Goal: Information Seeking & Learning: Find specific fact

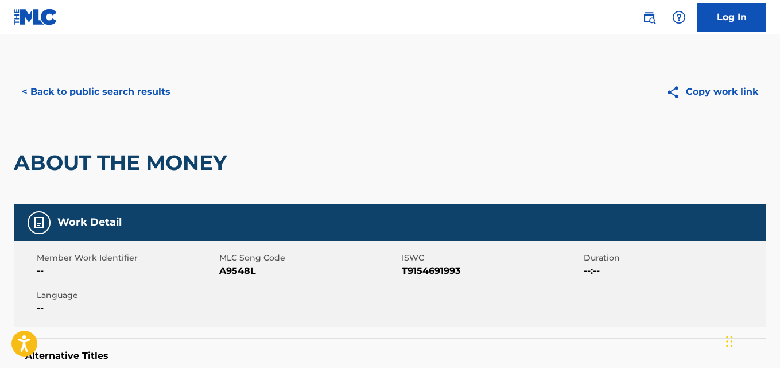
click at [116, 94] on button "< Back to public search results" at bounding box center [96, 91] width 165 height 29
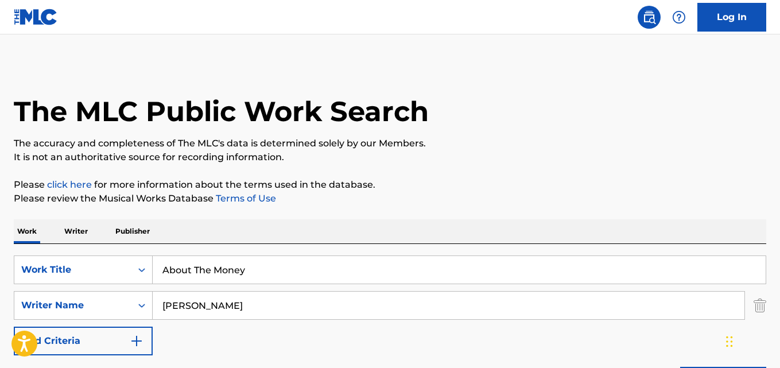
scroll to position [137, 0]
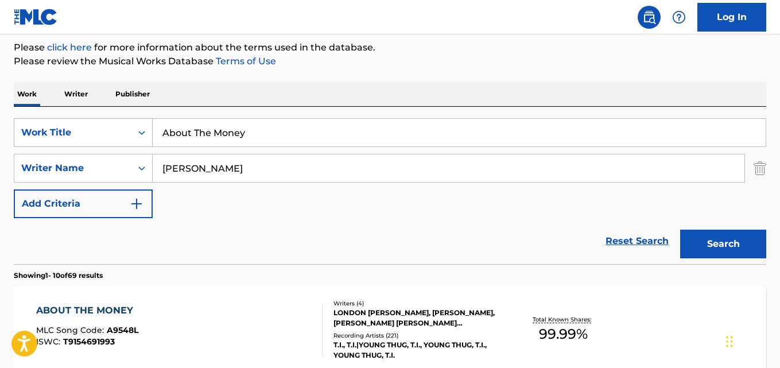
drag, startPoint x: 203, startPoint y: 127, endPoint x: 150, endPoint y: 127, distance: 52.8
click at [150, 127] on div "SearchWithCriteria40e3b8af-a21f-4a3a-b502-132ec427af01 Work Title About The Mon…" at bounding box center [390, 132] width 752 height 29
paste input "Be There"
type input "Be There"
drag, startPoint x: 290, startPoint y: 167, endPoint x: 69, endPoint y: 170, distance: 220.9
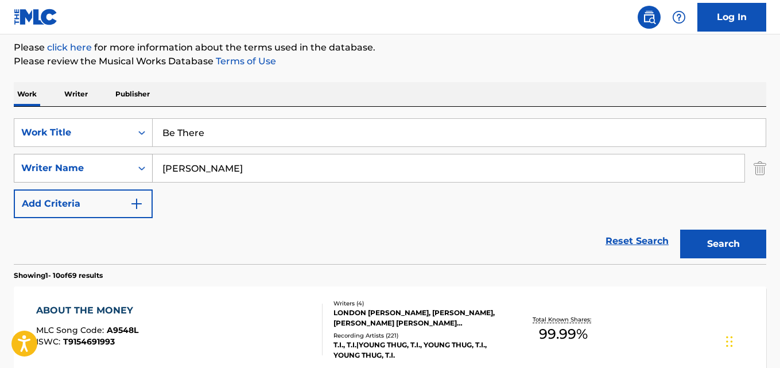
click at [69, 170] on div "SearchWithCriteria7a8bcd6c-27a8-4800-9067-dba4cf6211b9 Writer Name [PERSON_NAME]" at bounding box center [390, 168] width 752 height 29
paste input "T.I."
click at [680, 229] on button "Search" at bounding box center [723, 243] width 86 height 29
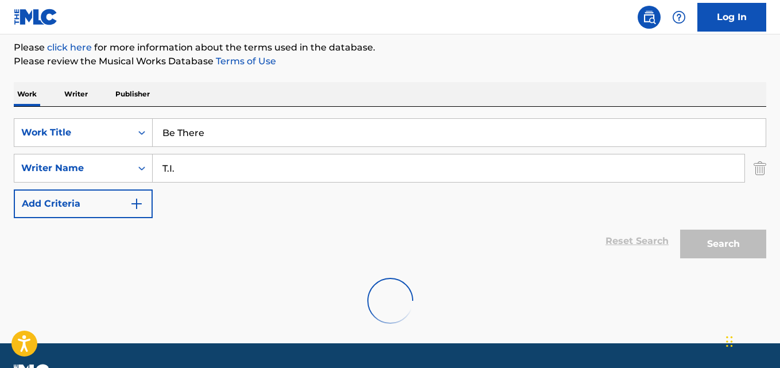
scroll to position [130, 0]
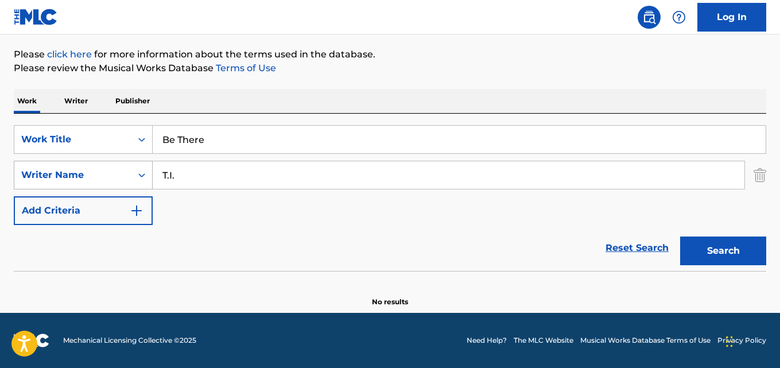
drag, startPoint x: 205, startPoint y: 168, endPoint x: 131, endPoint y: 168, distance: 74.6
click at [133, 168] on div "SearchWithCriteria7a8bcd6c-27a8-4800-9067-dba4cf6211b9 Writer Name T.I." at bounding box center [390, 175] width 752 height 29
paste input "[PERSON_NAME]"
type input "[PERSON_NAME]"
click at [680, 236] on button "Search" at bounding box center [723, 250] width 86 height 29
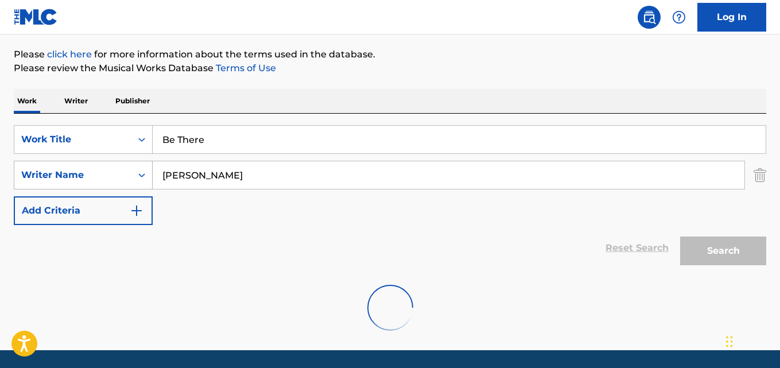
scroll to position [137, 0]
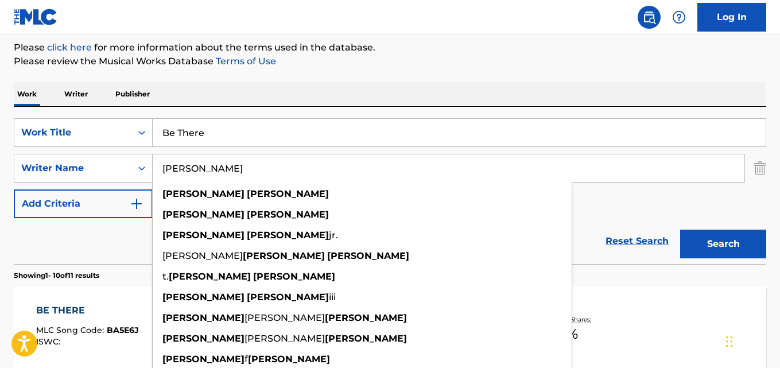
click at [396, 100] on div "Work Writer Publisher" at bounding box center [390, 94] width 752 height 24
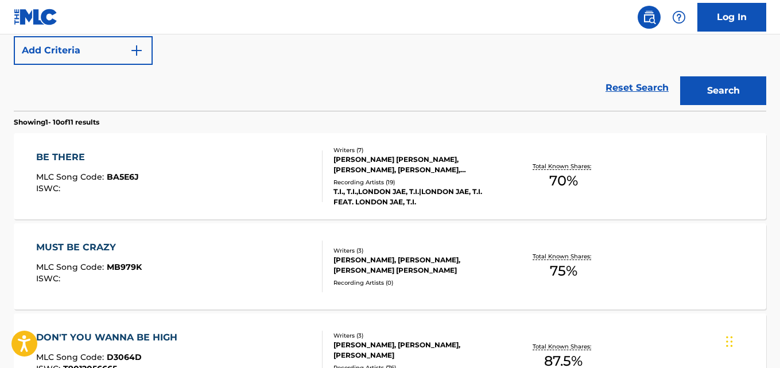
scroll to position [328, 0]
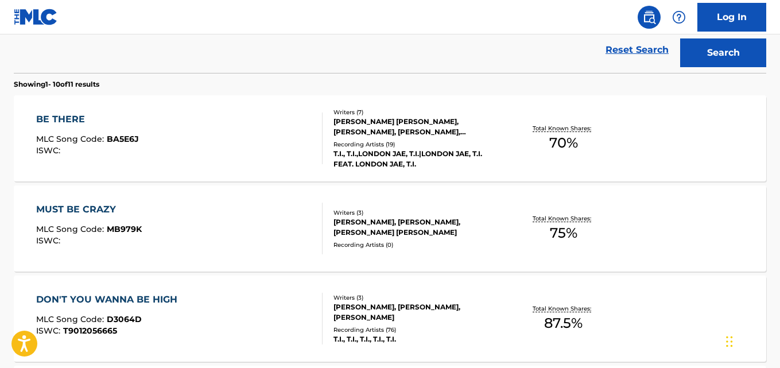
click at [65, 124] on div "BE THERE" at bounding box center [87, 119] width 103 height 14
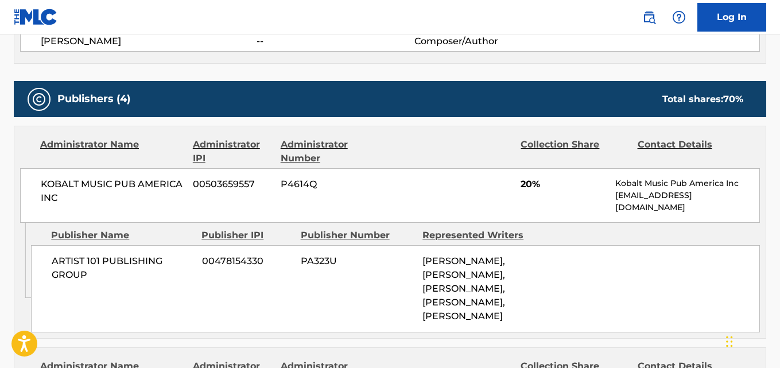
scroll to position [574, 0]
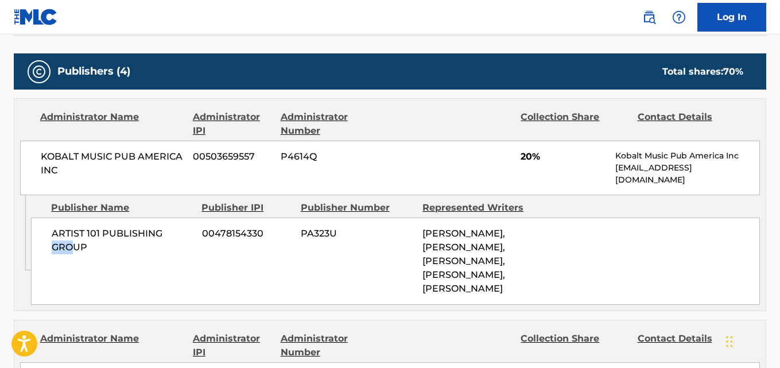
drag, startPoint x: 48, startPoint y: 242, endPoint x: 76, endPoint y: 249, distance: 28.9
click at [76, 249] on div "ARTIST 101 PUBLISHING GROUP 00478154330 PA323U [PERSON_NAME], [PERSON_NAME], [P…" at bounding box center [395, 260] width 729 height 87
drag, startPoint x: 50, startPoint y: 232, endPoint x: 85, endPoint y: 247, distance: 38.3
click at [85, 247] on div "ARTIST 101 PUBLISHING GROUP 00478154330 PA323U [PERSON_NAME], [PERSON_NAME], [P…" at bounding box center [395, 260] width 729 height 87
copy span "ARTIST 101 PUBLISHING GROUP"
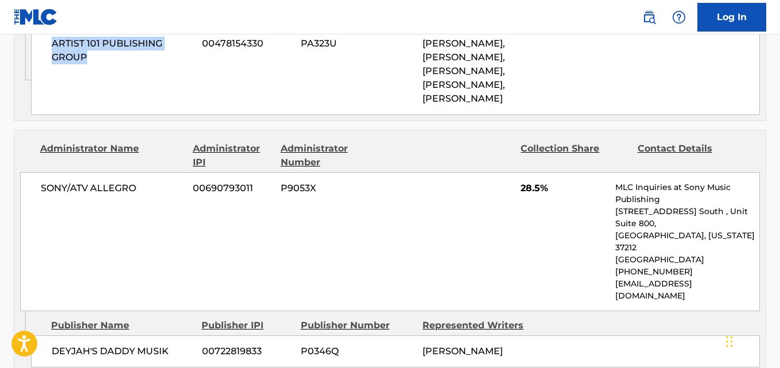
scroll to position [765, 0]
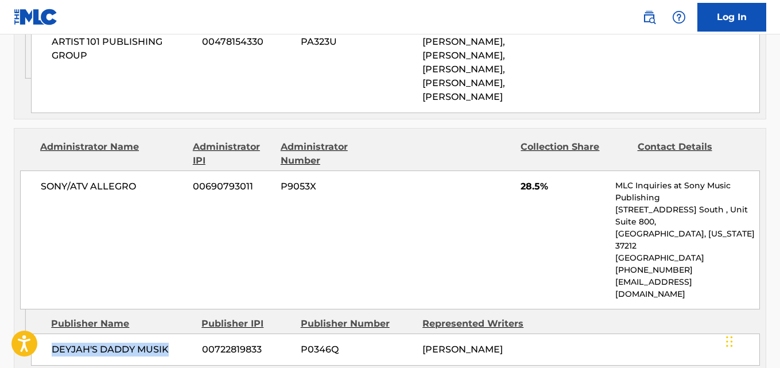
drag, startPoint x: 53, startPoint y: 333, endPoint x: 172, endPoint y: 333, distance: 118.7
click at [172, 342] on span "DEYJAH'S DADDY MUSIK" at bounding box center [123, 349] width 142 height 14
copy span "DEYJAH'S DADDY MUSIK"
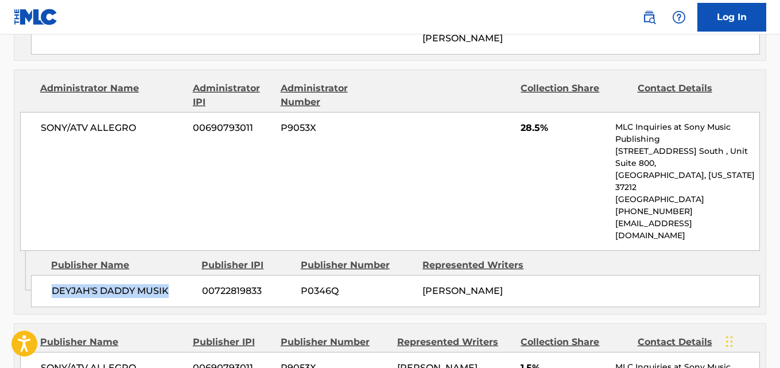
scroll to position [956, 0]
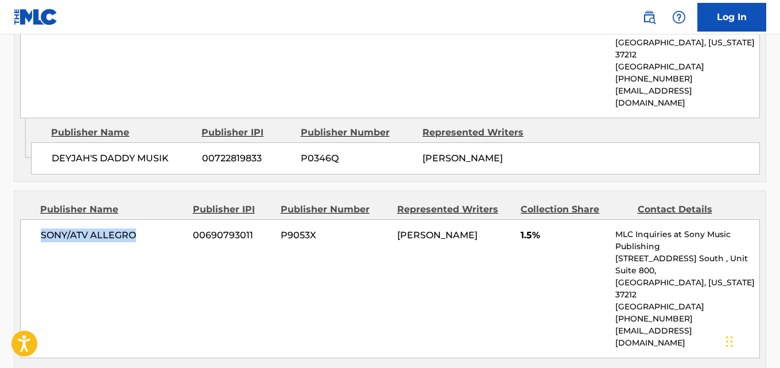
drag, startPoint x: 36, startPoint y: 240, endPoint x: 159, endPoint y: 242, distance: 122.8
click at [159, 242] on div "SONY/ATV ALLEGRO 00690793011 P9053X [PERSON_NAME] 1.5% MLC Inquiries at Sony Mu…" at bounding box center [389, 288] width 739 height 139
copy span "SONY/ATV ALLEGRO"
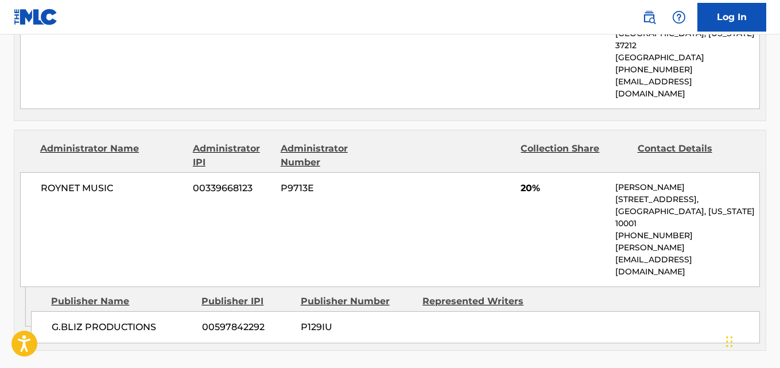
scroll to position [1243, 0]
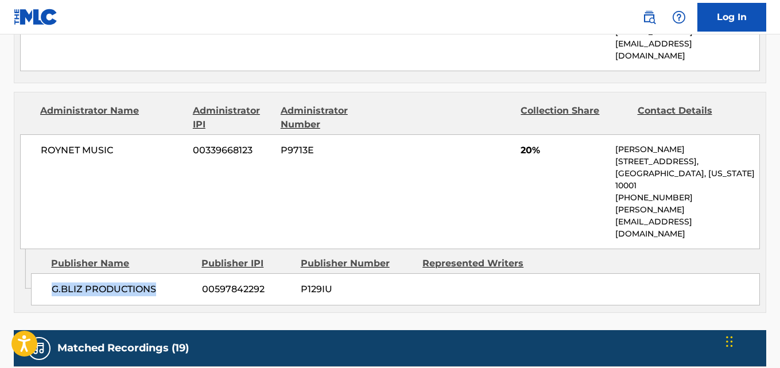
drag, startPoint x: 48, startPoint y: 231, endPoint x: 165, endPoint y: 232, distance: 116.5
click at [165, 273] on div "G.BLIZ PRODUCTIONS 00597842292 P129IU" at bounding box center [395, 289] width 729 height 32
copy span "G.BLIZ PRODUCTIONS"
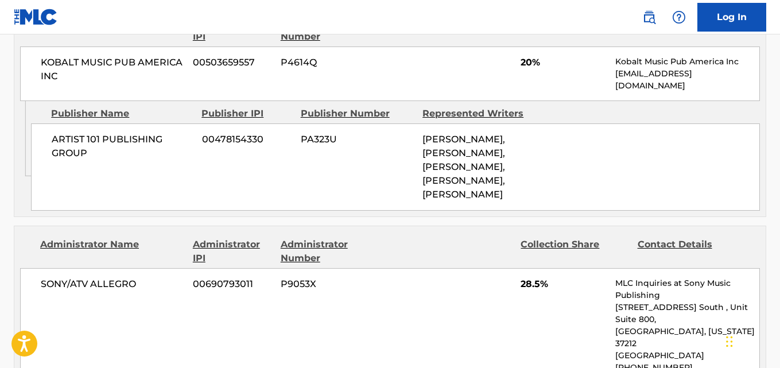
scroll to position [0, 0]
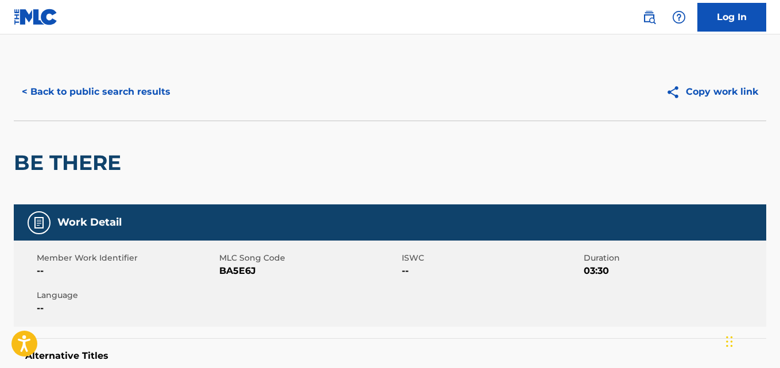
click at [128, 100] on button "< Back to public search results" at bounding box center [96, 91] width 165 height 29
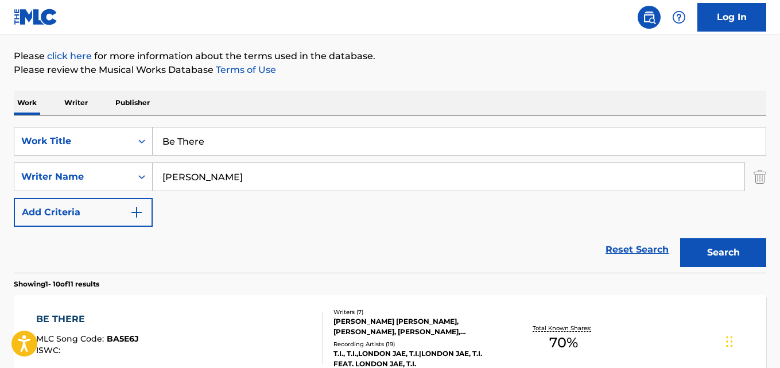
scroll to position [11, 0]
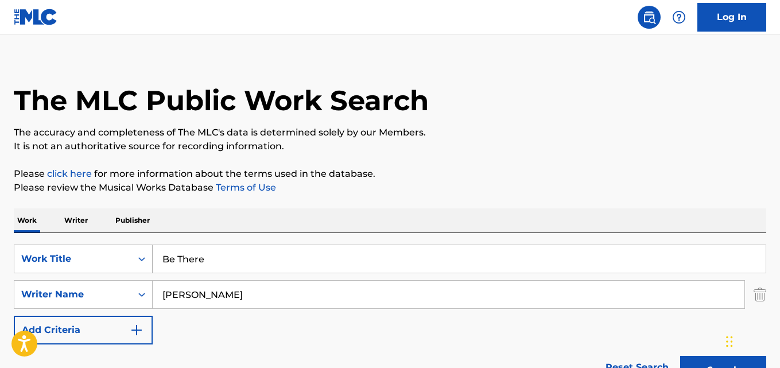
click at [84, 263] on div "SearchWithCriteria40e3b8af-a21f-4a3a-b502-132ec427af01 Work Title Be There" at bounding box center [390, 258] width 752 height 29
paste input "[PERSON_NAME]"
type input "[PERSON_NAME]"
click at [680, 356] on button "Search" at bounding box center [723, 370] width 86 height 29
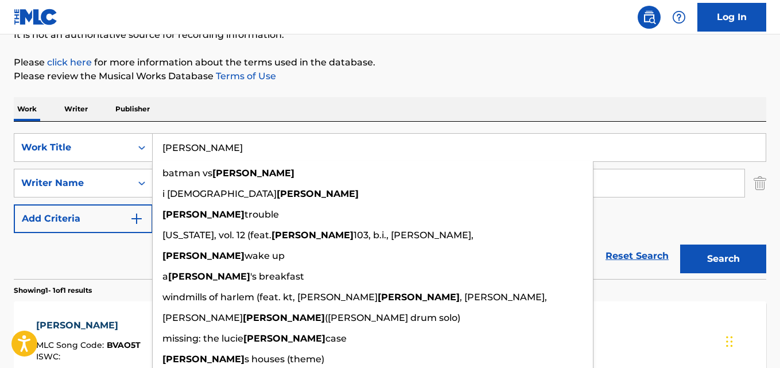
scroll to position [202, 0]
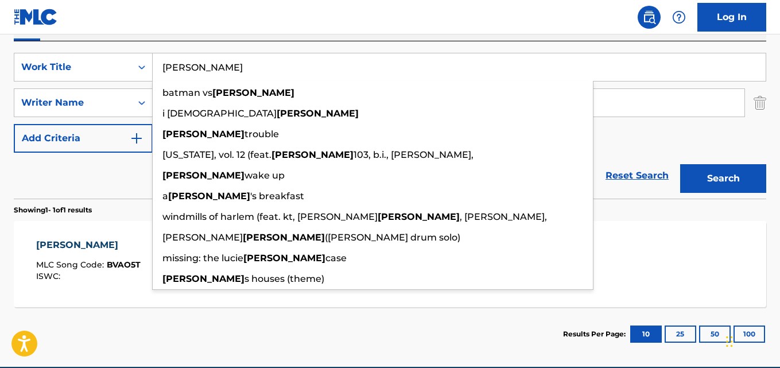
click at [115, 188] on div "Reset Search Search" at bounding box center [390, 176] width 752 height 46
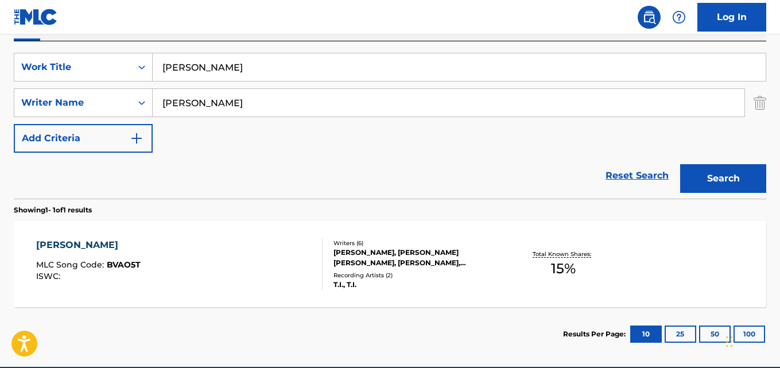
click at [82, 242] on div "[PERSON_NAME]" at bounding box center [88, 245] width 104 height 14
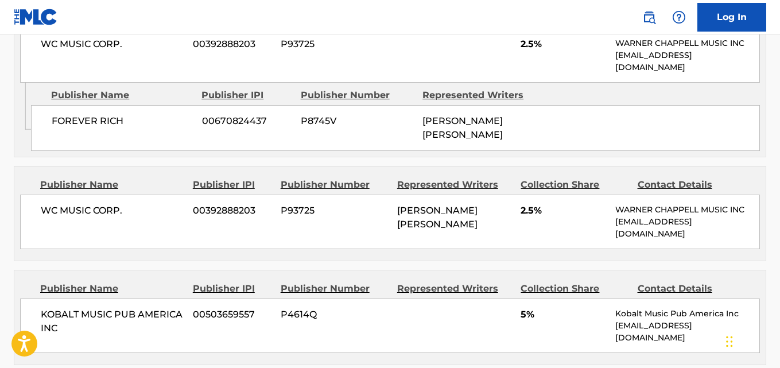
scroll to position [574, 0]
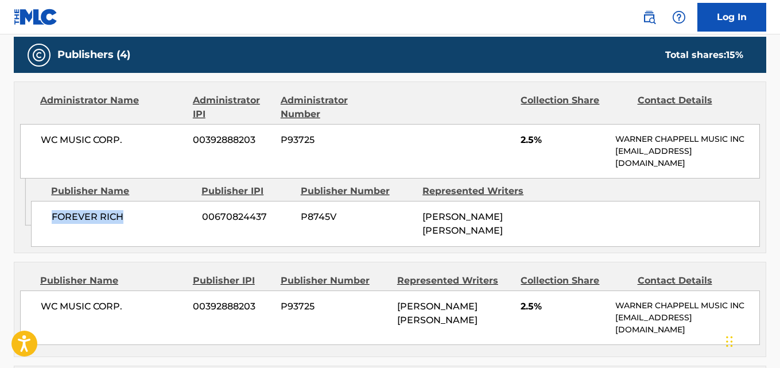
drag, startPoint x: 50, startPoint y: 220, endPoint x: 138, endPoint y: 220, distance: 87.8
click at [138, 220] on div "FOREVER RICH 00670824437 P8745V [PERSON_NAME] [PERSON_NAME]" at bounding box center [395, 224] width 729 height 46
copy span "FOREVER RICH"
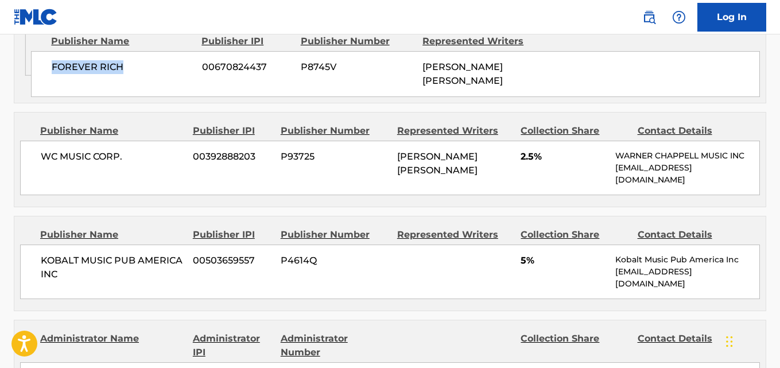
scroll to position [765, 0]
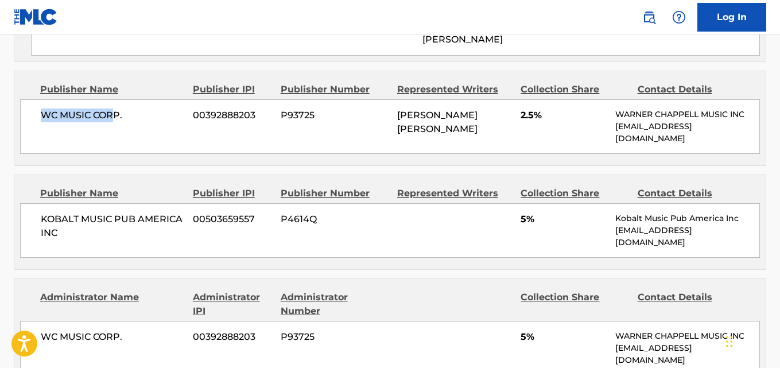
drag, startPoint x: 32, startPoint y: 117, endPoint x: 111, endPoint y: 115, distance: 79.2
click at [111, 115] on div "WC MUSIC CORP. 00392888203 P93725 [PERSON_NAME] [PERSON_NAME] 2.5% [PERSON_NAME…" at bounding box center [389, 126] width 739 height 54
copy span "WC MUSIC COR"
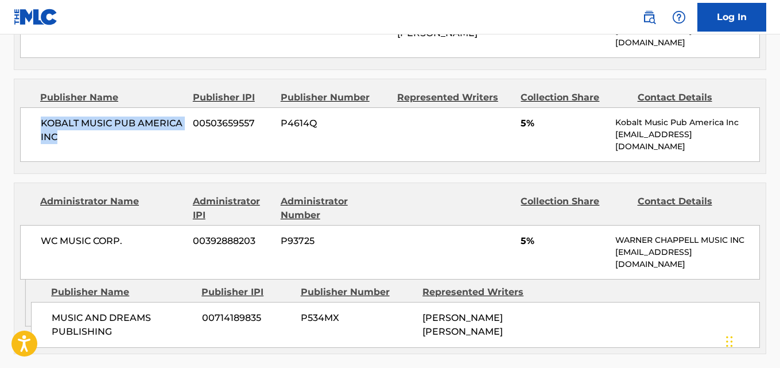
drag, startPoint x: 72, startPoint y: 135, endPoint x: 81, endPoint y: 138, distance: 9.1
click at [81, 138] on div "KOBALT MUSIC PUB AMERICA INC 00503659557 P4614Q 5% Kobalt Music Pub America Inc…" at bounding box center [389, 134] width 739 height 54
copy span "KOBALT MUSIC PUB AMERICA INC"
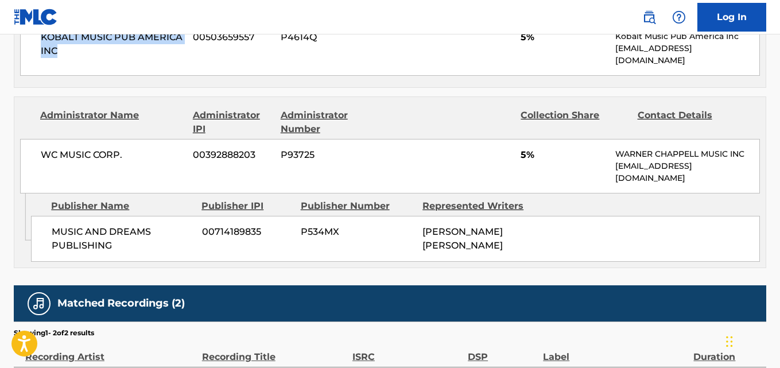
scroll to position [1051, 0]
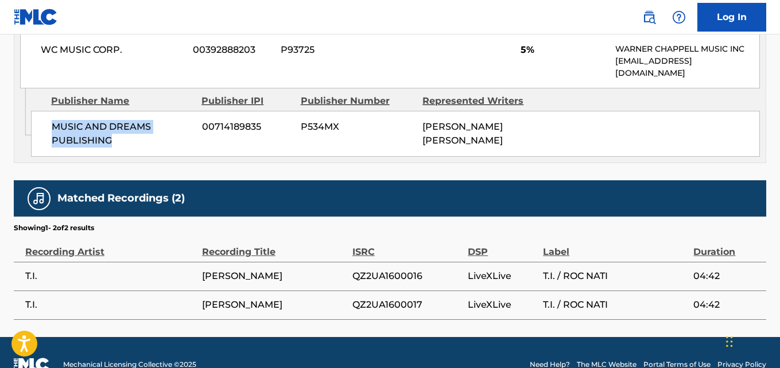
click at [120, 138] on div "MUSIC AND DREAMS PUBLISHING 00714189835 P534MX [PERSON_NAME] [PERSON_NAME]" at bounding box center [395, 134] width 729 height 46
copy span "MUSIC AND DREAMS PUBLISHING"
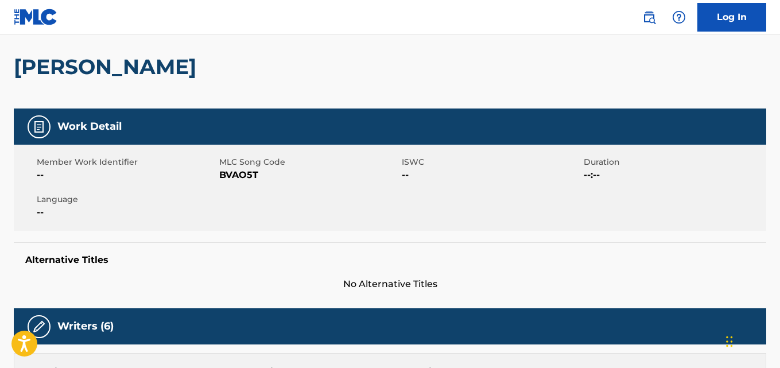
scroll to position [0, 0]
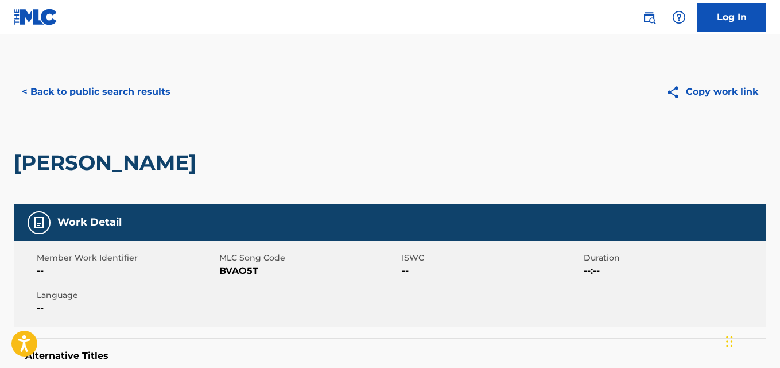
click at [133, 83] on button "< Back to public search results" at bounding box center [96, 91] width 165 height 29
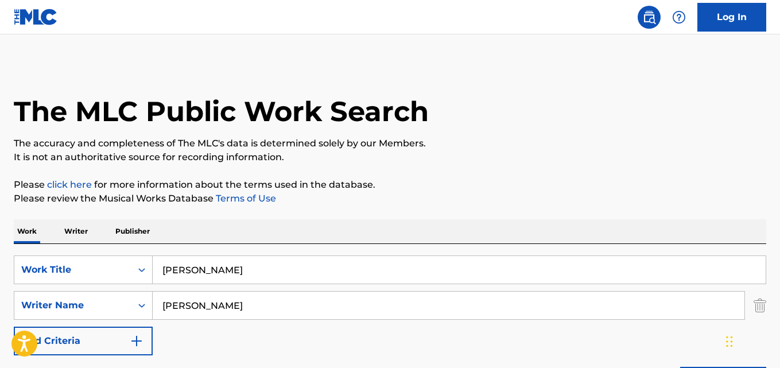
scroll to position [191, 0]
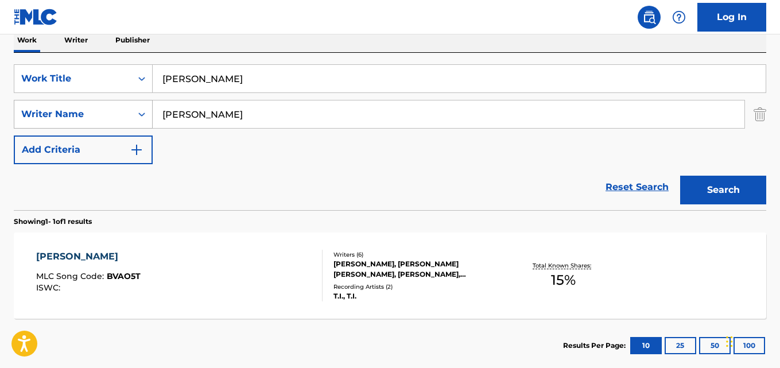
drag, startPoint x: 270, startPoint y: 87, endPoint x: 114, endPoint y: 106, distance: 157.2
click at [114, 106] on div "SearchWithCriteria40e3b8af-a21f-4a3a-b502-132ec427af01 Work Title [PERSON_NAME]…" at bounding box center [390, 114] width 752 height 100
paste input "Collect Call"
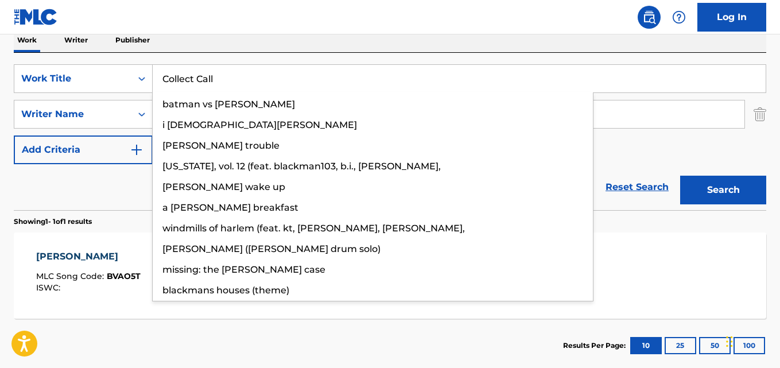
type input "Collect Call"
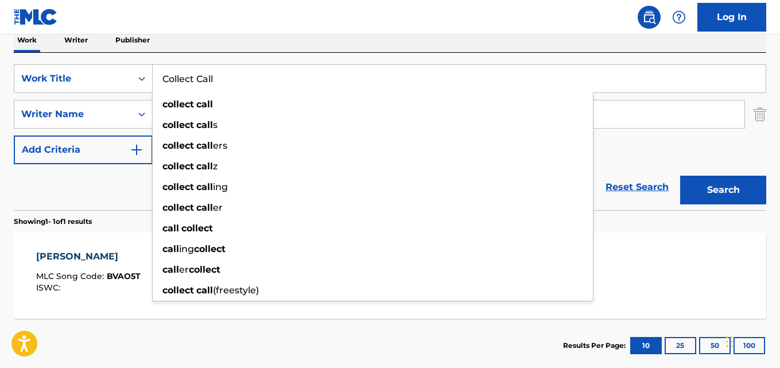
click at [260, 27] on nav "Log In" at bounding box center [390, 17] width 780 height 34
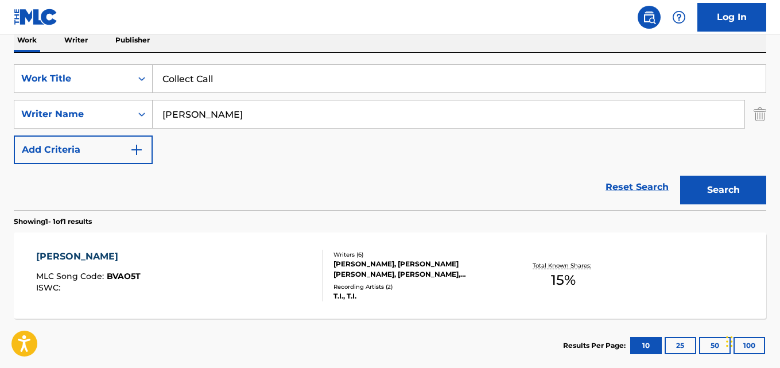
click at [725, 192] on button "Search" at bounding box center [723, 190] width 86 height 29
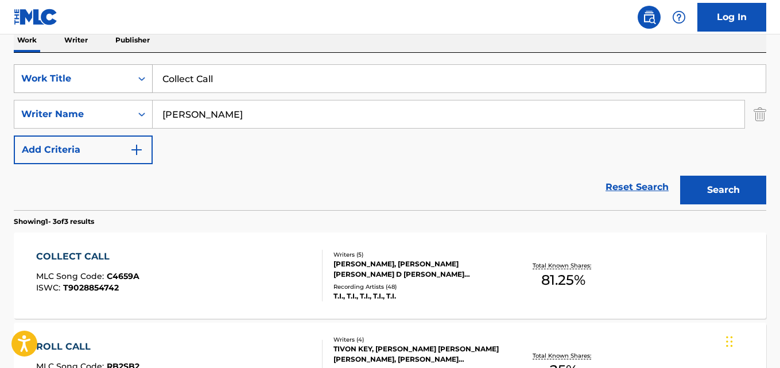
drag, startPoint x: 262, startPoint y: 75, endPoint x: 32, endPoint y: 88, distance: 229.8
click at [32, 88] on div "SearchWithCriteria40e3b8af-a21f-4a3a-b502-132ec427af01 Work Title Collect Call" at bounding box center [390, 78] width 752 height 29
click at [680, 176] on button "Search" at bounding box center [723, 190] width 86 height 29
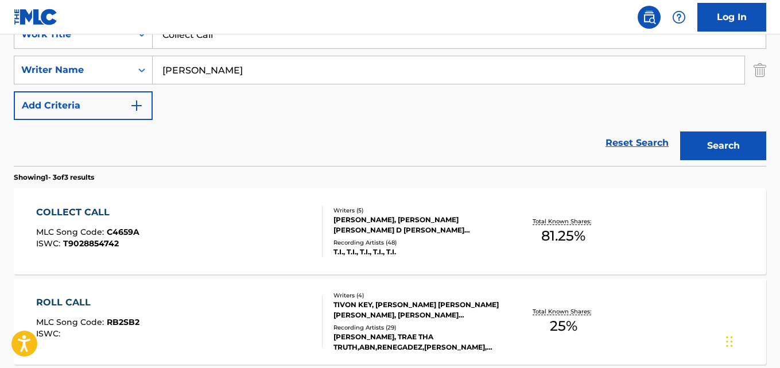
scroll to position [263, 0]
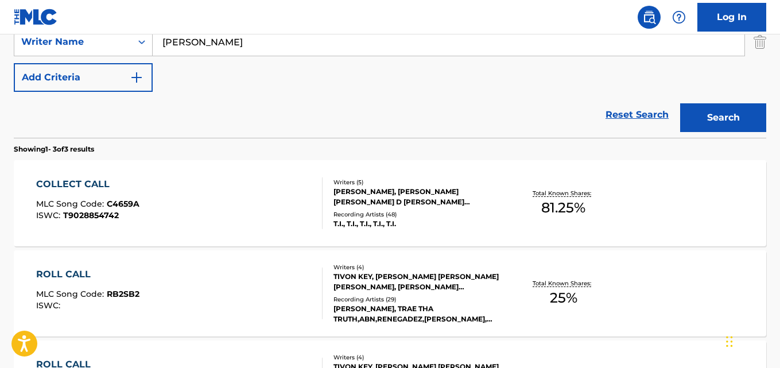
click at [77, 193] on div "COLLECT CALL MLC Song Code : C4659A ISWC : T9028854742" at bounding box center [87, 203] width 103 height 52
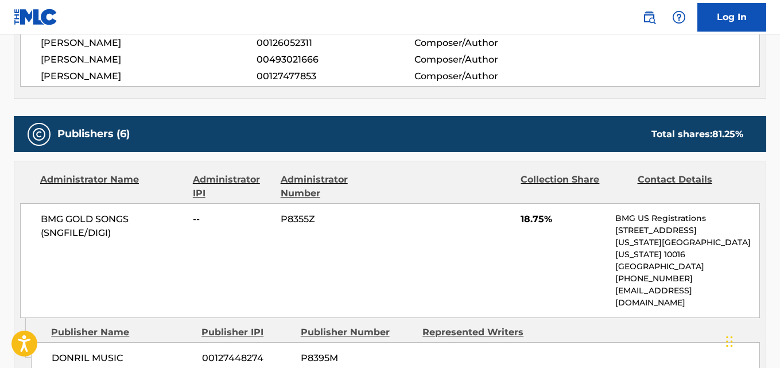
scroll to position [574, 0]
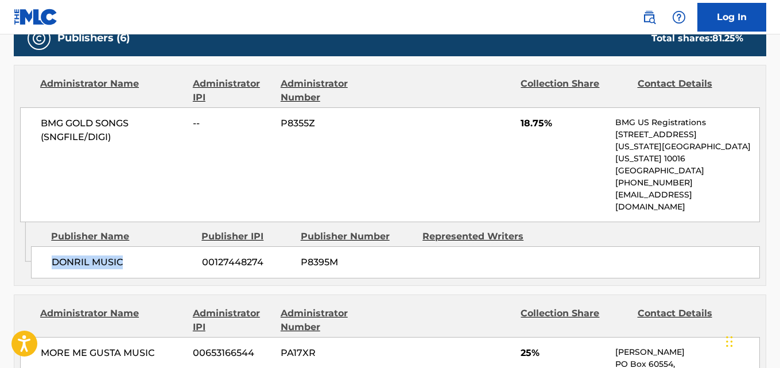
drag, startPoint x: 49, startPoint y: 240, endPoint x: 135, endPoint y: 240, distance: 86.0
click at [135, 246] on div "DONRIL MUSIC 00127448274 P8395M" at bounding box center [395, 262] width 729 height 32
copy span "DONRIL MUSIC"
click at [523, 118] on span "18.75%" at bounding box center [563, 123] width 86 height 14
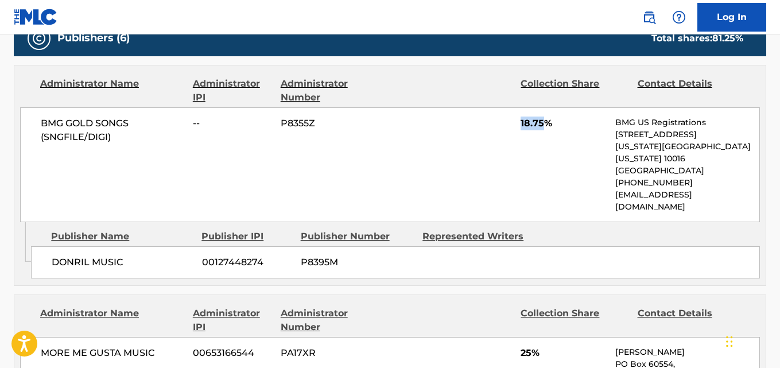
copy span "18.75"
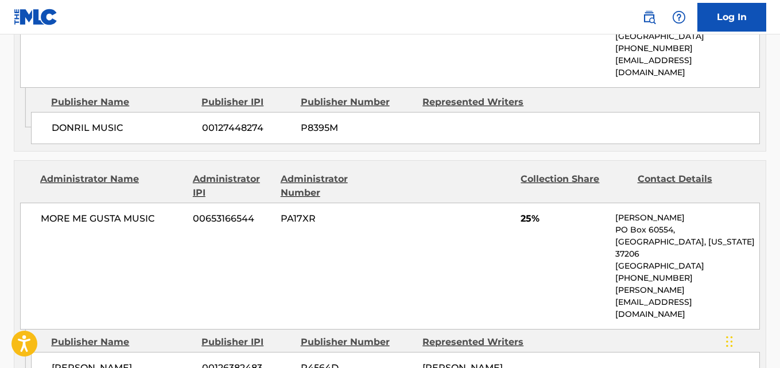
scroll to position [765, 0]
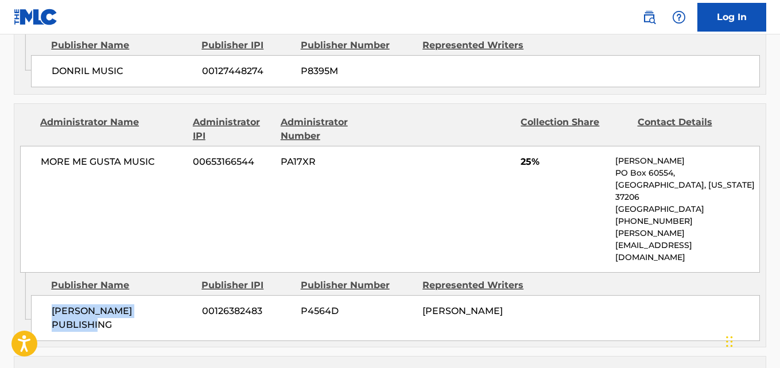
drag, startPoint x: 49, startPoint y: 256, endPoint x: 186, endPoint y: 260, distance: 136.6
click at [186, 295] on div "[PERSON_NAME] PUBLISHING 00126382483 P4564D [PERSON_NAME]" at bounding box center [395, 318] width 729 height 46
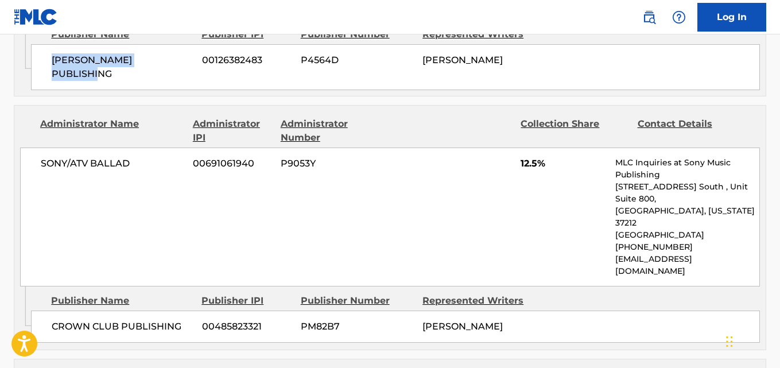
scroll to position [1051, 0]
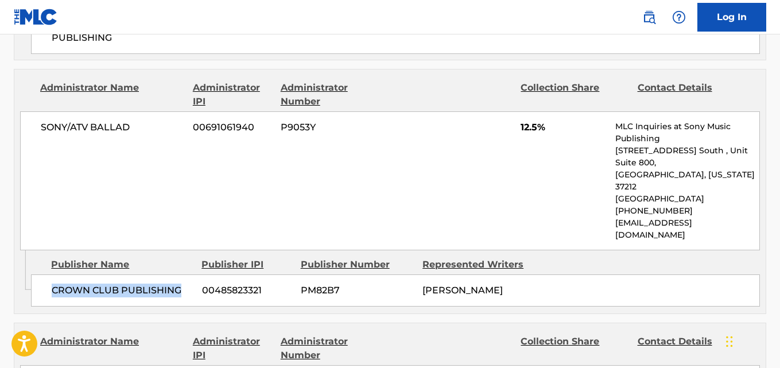
drag, startPoint x: 54, startPoint y: 197, endPoint x: 180, endPoint y: 200, distance: 125.7
click at [180, 274] on div "CROWN CLUB PUBLISHING 00485823321 PM82B7 [PERSON_NAME]" at bounding box center [395, 290] width 729 height 32
click at [520, 120] on span "12.5%" at bounding box center [563, 127] width 86 height 14
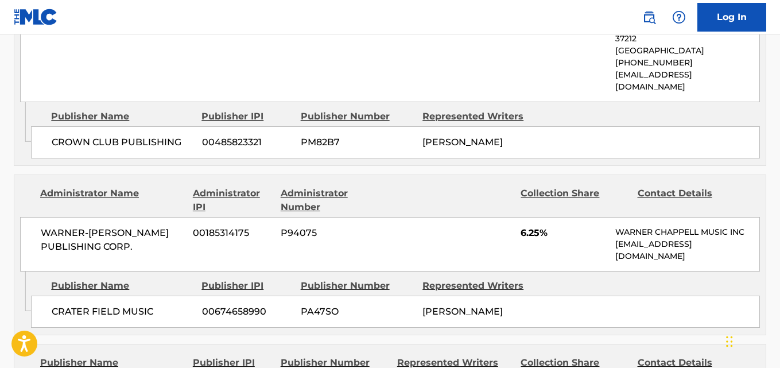
scroll to position [1243, 0]
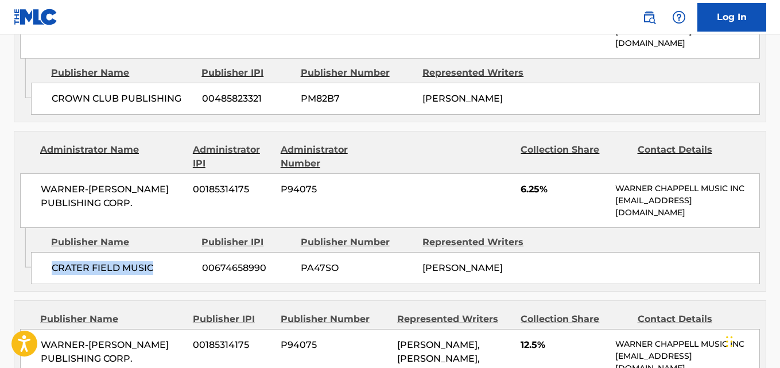
drag, startPoint x: 47, startPoint y: 172, endPoint x: 176, endPoint y: 188, distance: 130.0
click at [176, 252] on div "CRATER FIELD MUSIC 00674658990 PA47SO [PERSON_NAME]" at bounding box center [395, 268] width 729 height 32
click at [523, 182] on span "6.25%" at bounding box center [563, 189] width 86 height 14
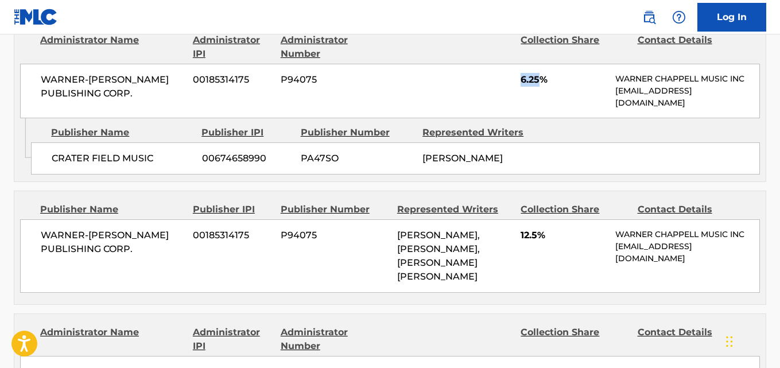
scroll to position [1434, 0]
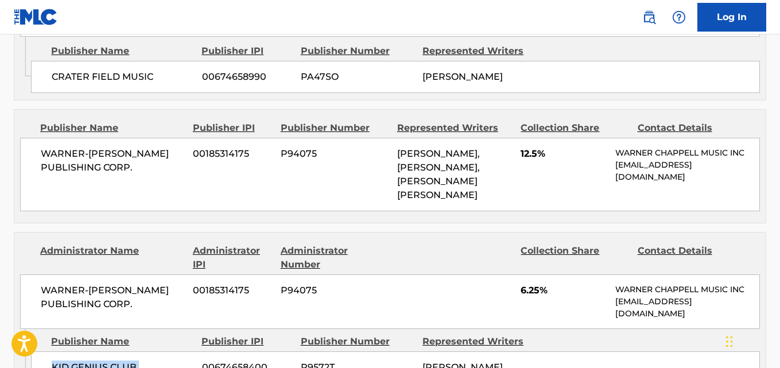
drag, startPoint x: 46, startPoint y: 288, endPoint x: 143, endPoint y: 302, distance: 98.0
click at [143, 351] on div "KID GENIUS CLUB PUBLISHING 00674658400 P9572T [PERSON_NAME] [PERSON_NAME]" at bounding box center [395, 374] width 729 height 46
click at [521, 283] on span "6.25%" at bounding box center [563, 290] width 86 height 14
drag, startPoint x: 48, startPoint y: 288, endPoint x: 122, endPoint y: 312, distance: 78.4
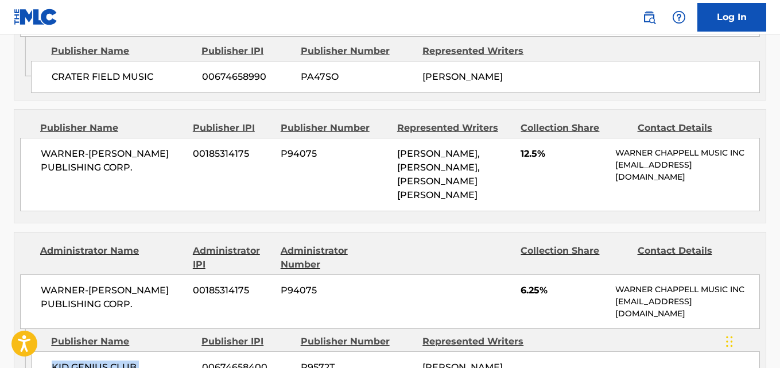
click at [122, 351] on div "KID GENIUS CLUB PUBLISHING 00674658400 P9572T [PERSON_NAME] [PERSON_NAME]" at bounding box center [395, 374] width 729 height 46
click at [155, 351] on div "KID GENIUS CLUB PUBLISHING 00674658400 P9572T [PERSON_NAME] [PERSON_NAME]" at bounding box center [395, 374] width 729 height 46
drag, startPoint x: 55, startPoint y: 294, endPoint x: 157, endPoint y: 313, distance: 104.0
click at [157, 360] on span "KID GENIUS CLUB PUBLISHING" at bounding box center [123, 374] width 142 height 28
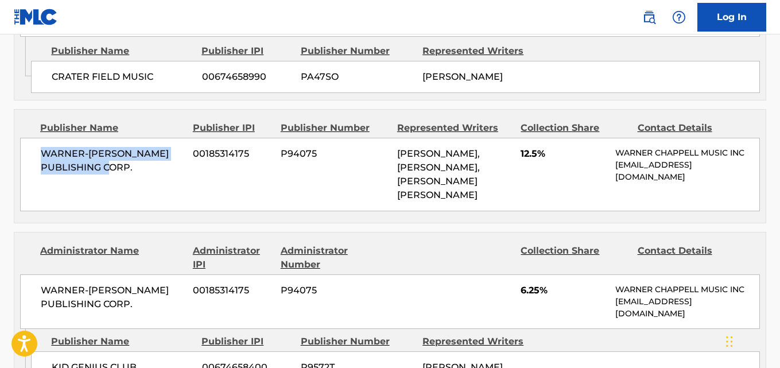
drag, startPoint x: 42, startPoint y: 81, endPoint x: 150, endPoint y: 105, distance: 109.9
click at [150, 138] on div "WARNER-[PERSON_NAME] PUBLISHING CORP. 00185314175 P94075 [PERSON_NAME], [PERSON…" at bounding box center [389, 174] width 739 height 73
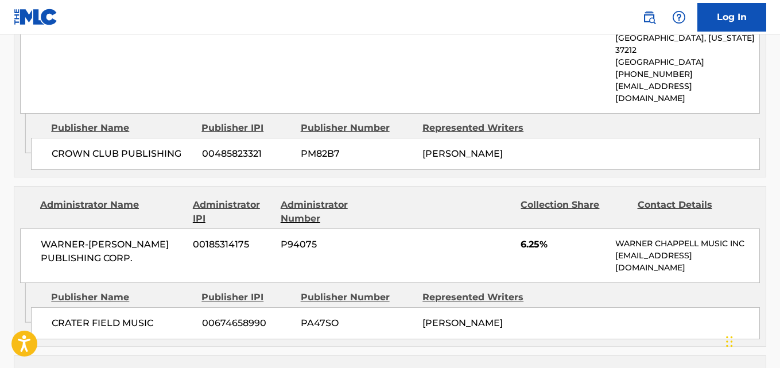
scroll to position [1147, 0]
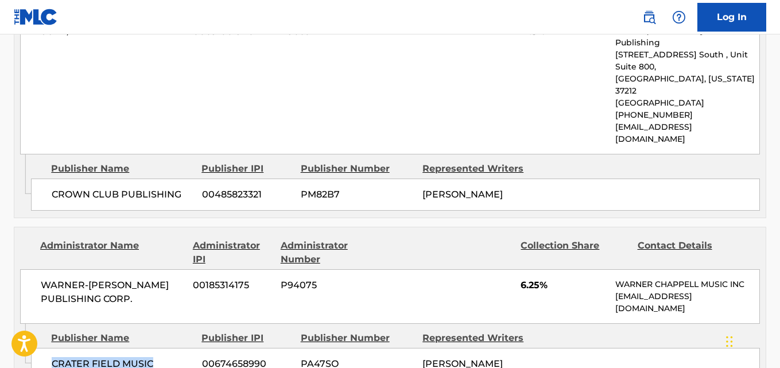
drag, startPoint x: 49, startPoint y: 282, endPoint x: 169, endPoint y: 282, distance: 119.9
click at [169, 348] on div "CRATER FIELD MUSIC 00674658990 PA47SO [PERSON_NAME]" at bounding box center [395, 364] width 729 height 32
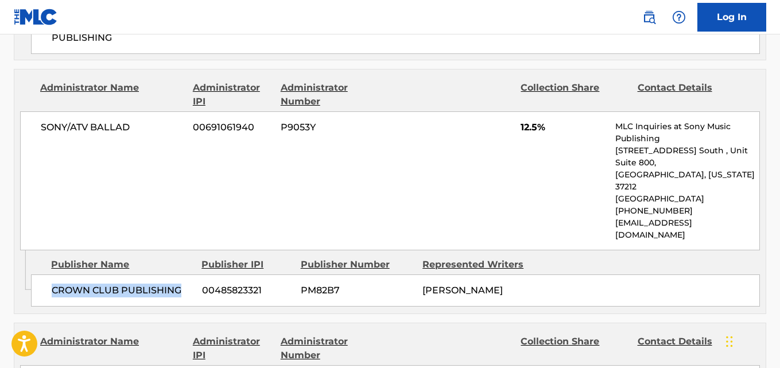
drag, startPoint x: 52, startPoint y: 193, endPoint x: 180, endPoint y: 198, distance: 128.0
click at [180, 283] on span "CROWN CLUB PUBLISHING" at bounding box center [123, 290] width 142 height 14
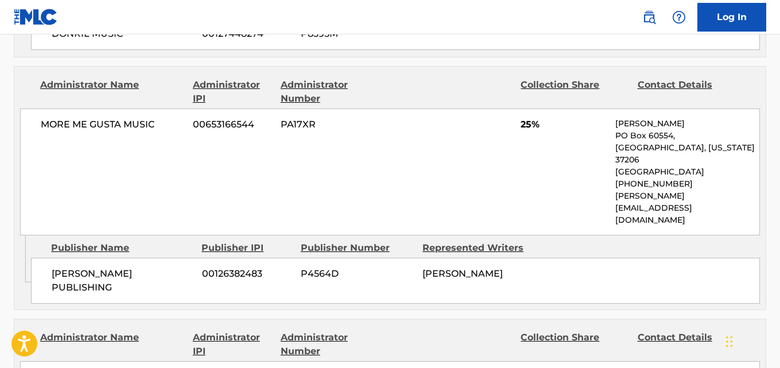
scroll to position [765, 0]
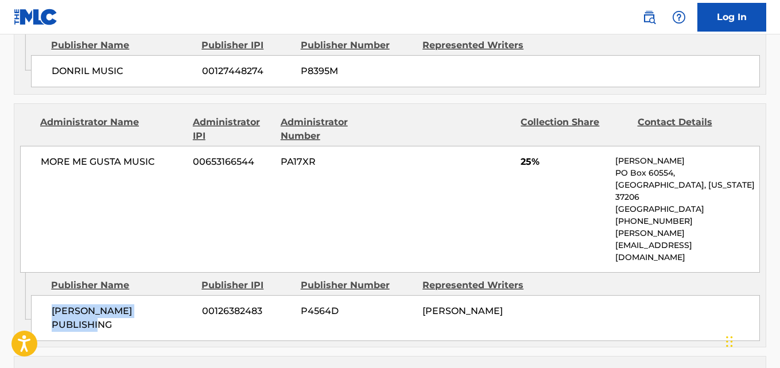
drag, startPoint x: 41, startPoint y: 255, endPoint x: 190, endPoint y: 258, distance: 149.8
click at [190, 295] on div "[PERSON_NAME] PUBLISHING 00126382483 P4564D [PERSON_NAME]" at bounding box center [395, 318] width 729 height 46
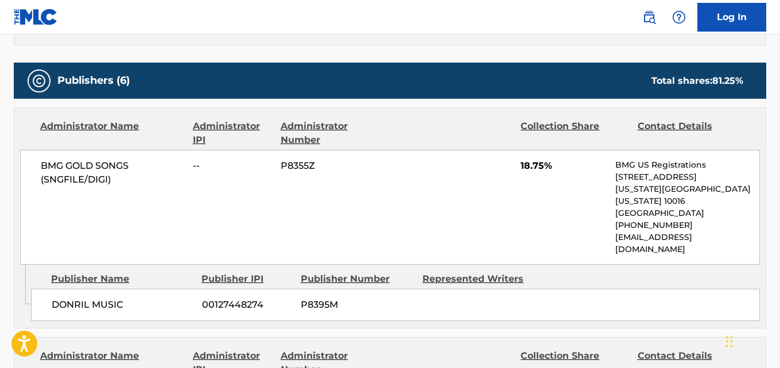
scroll to position [478, 0]
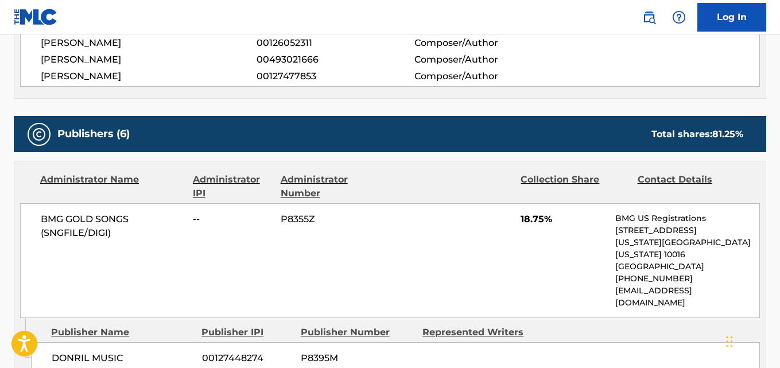
click at [55, 351] on span "DONRIL MUSIC" at bounding box center [123, 358] width 142 height 14
click at [82, 348] on div "DONRIL MUSIC 00127448274 P8395M" at bounding box center [395, 358] width 729 height 32
drag, startPoint x: 53, startPoint y: 341, endPoint x: 143, endPoint y: 341, distance: 90.1
click at [143, 342] on div "DONRIL MUSIC 00127448274 P8395M" at bounding box center [395, 358] width 729 height 32
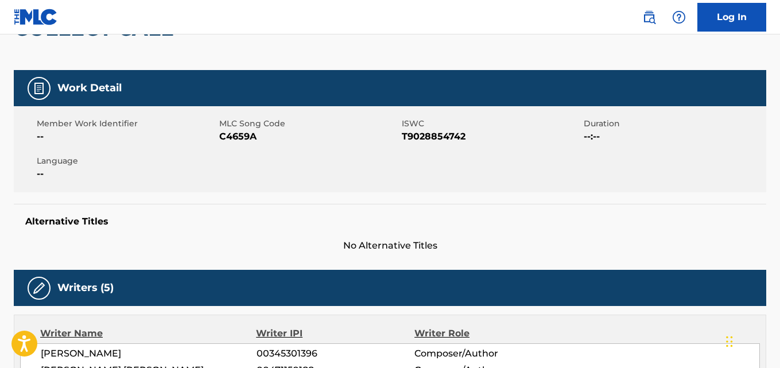
scroll to position [0, 0]
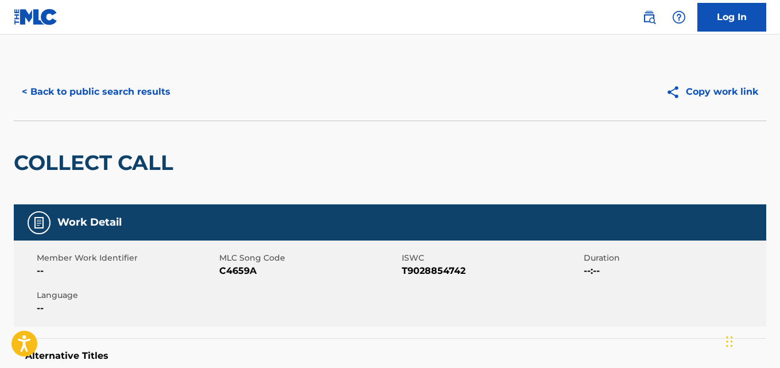
click at [161, 88] on button "< Back to public search results" at bounding box center [96, 91] width 165 height 29
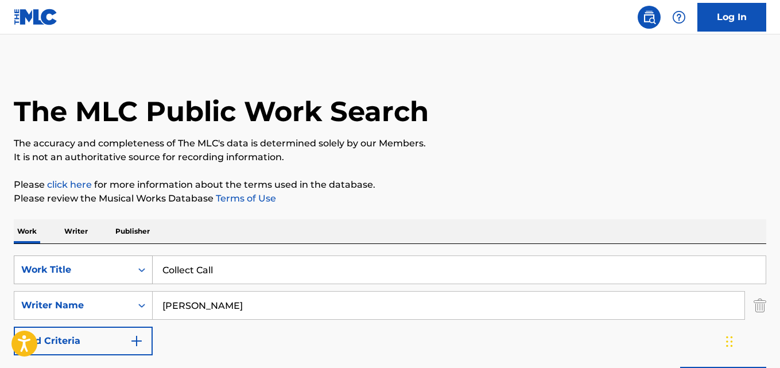
drag, startPoint x: 228, startPoint y: 267, endPoint x: 108, endPoint y: 282, distance: 120.7
click at [108, 282] on div "SearchWithCriteria40e3b8af-a21f-4a3a-b502-132ec427af01 Work Title Collect Call" at bounding box center [390, 269] width 752 height 29
paste input "Do It"
type input "Do It"
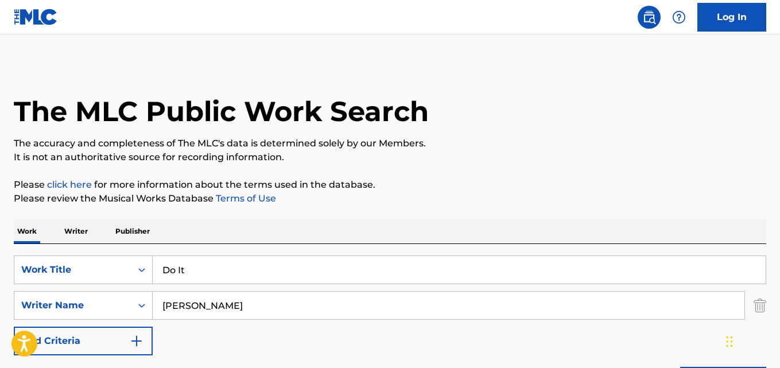
click at [422, 116] on h1 "The MLC Public Work Search" at bounding box center [221, 111] width 415 height 34
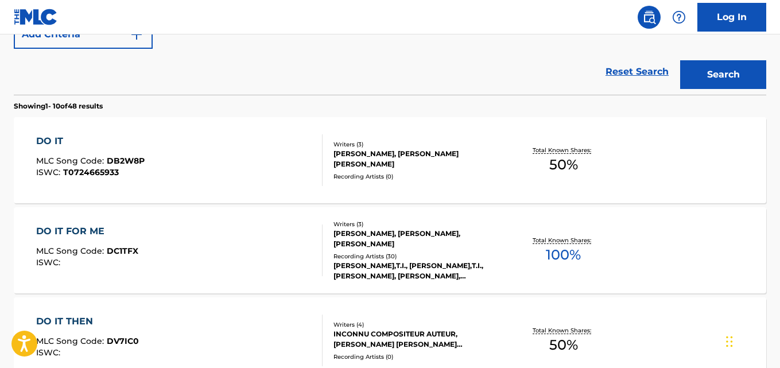
scroll to position [191, 0]
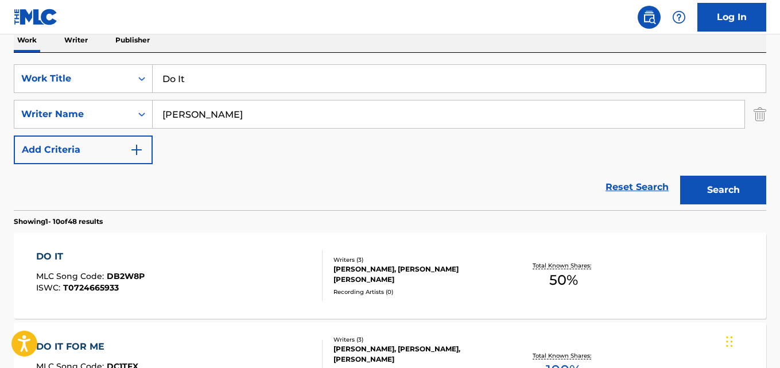
click at [269, 169] on div "Reset Search Search" at bounding box center [390, 187] width 752 height 46
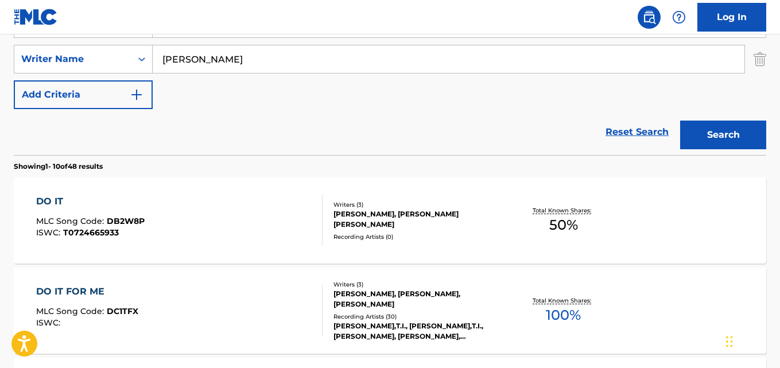
scroll to position [287, 0]
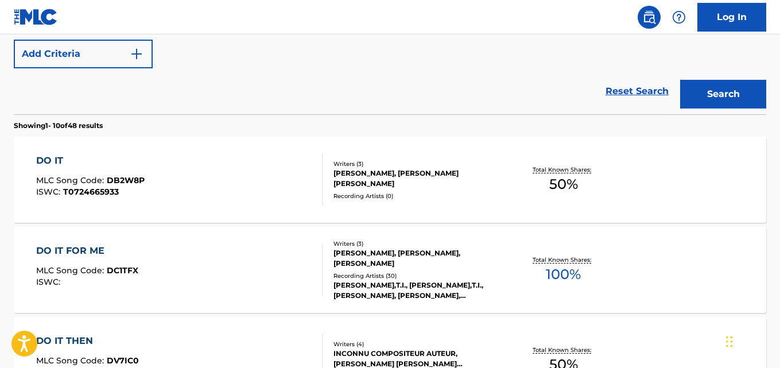
click at [44, 152] on div "DO IT MLC Song Code : DB2W8P ISWC : T0724665933 Writers ( 3 ) [PERSON_NAME], [P…" at bounding box center [390, 180] width 752 height 86
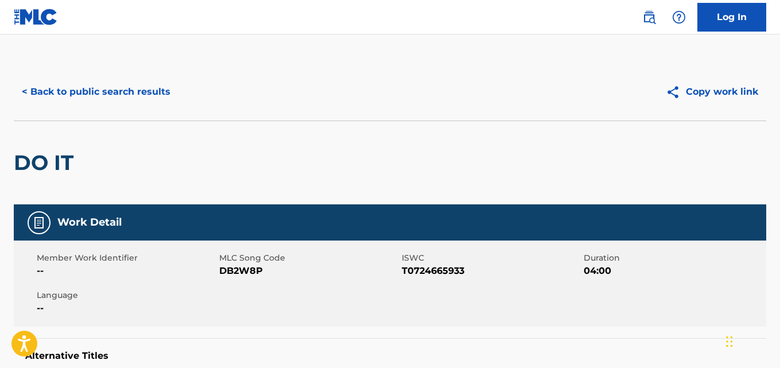
click at [408, 172] on div "DO IT" at bounding box center [390, 162] width 752 height 84
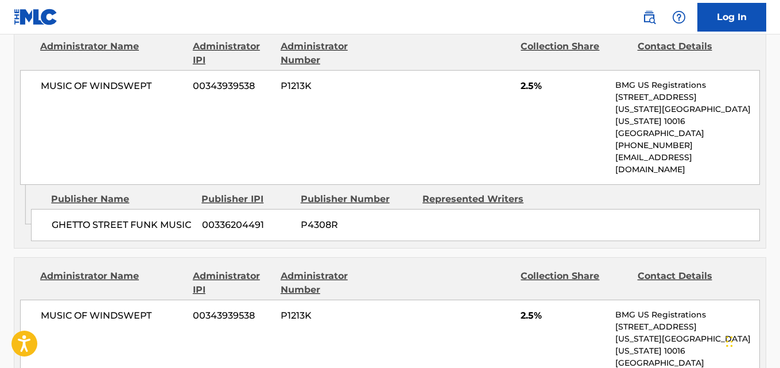
scroll to position [478, 0]
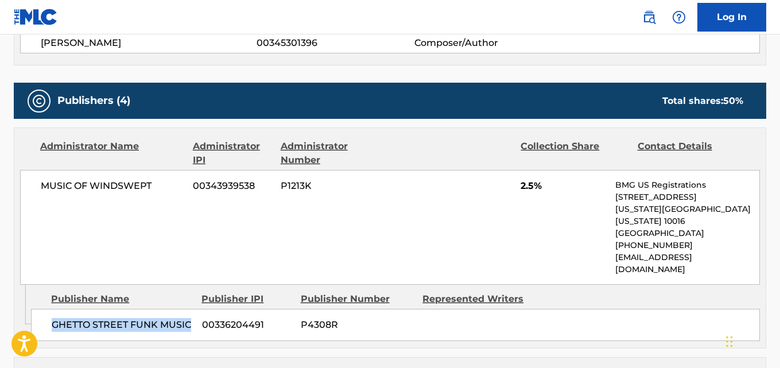
drag, startPoint x: 52, startPoint y: 301, endPoint x: 192, endPoint y: 306, distance: 139.5
click at [192, 318] on span "GHETTO STREET FUNK MUSIC" at bounding box center [123, 325] width 142 height 14
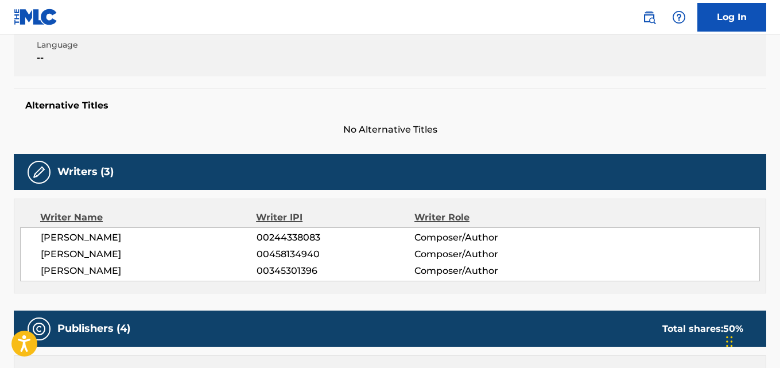
scroll to position [0, 0]
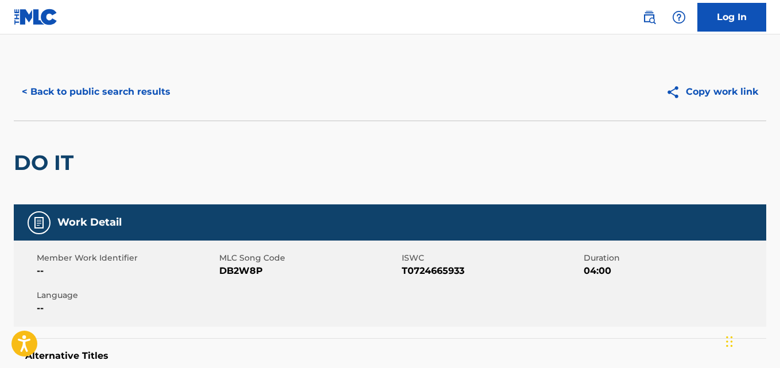
click at [100, 100] on button "< Back to public search results" at bounding box center [96, 91] width 165 height 29
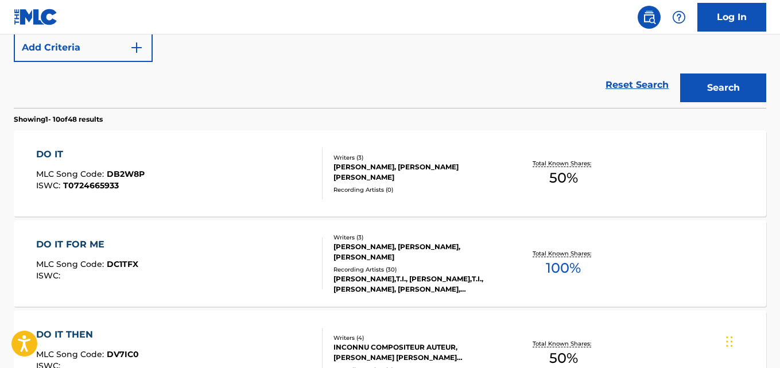
scroll to position [256, 0]
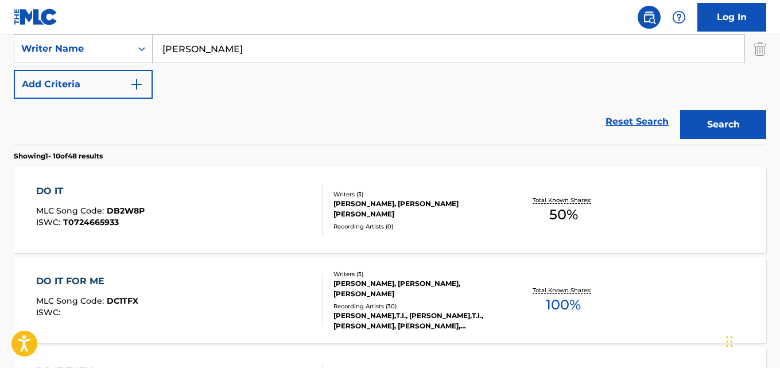
click at [91, 278] on div "DO IT FOR ME" at bounding box center [87, 281] width 102 height 14
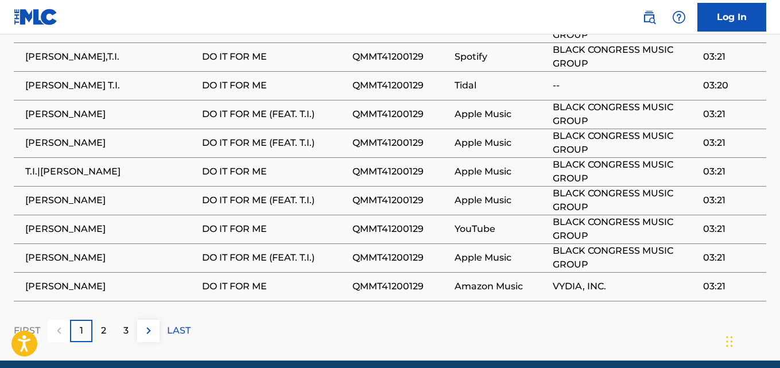
scroll to position [949, 0]
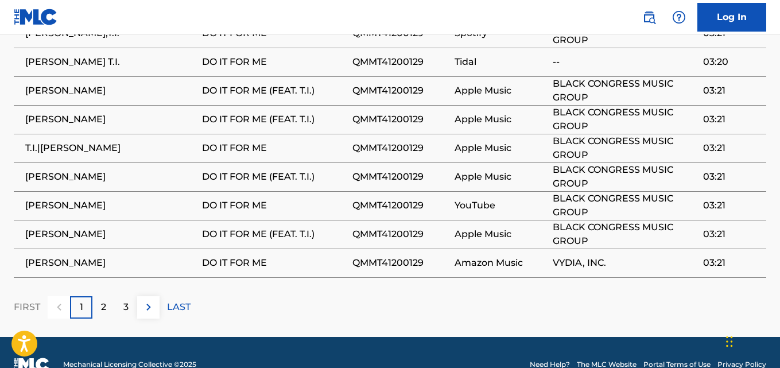
click at [110, 296] on div "2" at bounding box center [103, 307] width 22 height 22
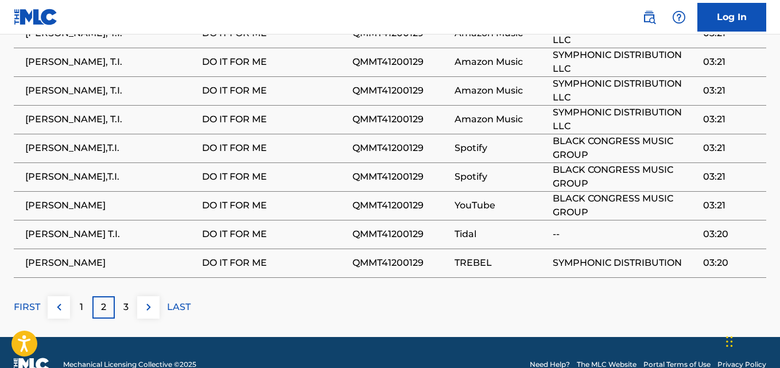
click at [61, 300] on img at bounding box center [59, 307] width 14 height 14
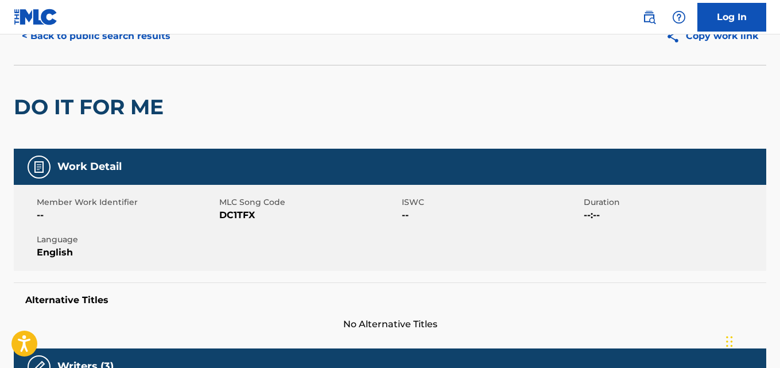
scroll to position [0, 0]
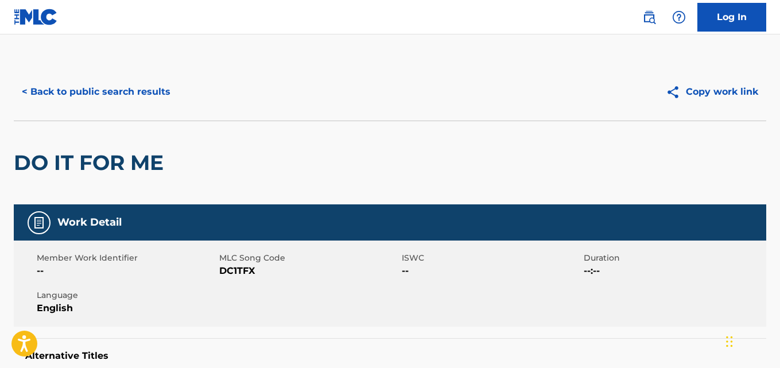
click at [102, 104] on button "< Back to public search results" at bounding box center [96, 91] width 165 height 29
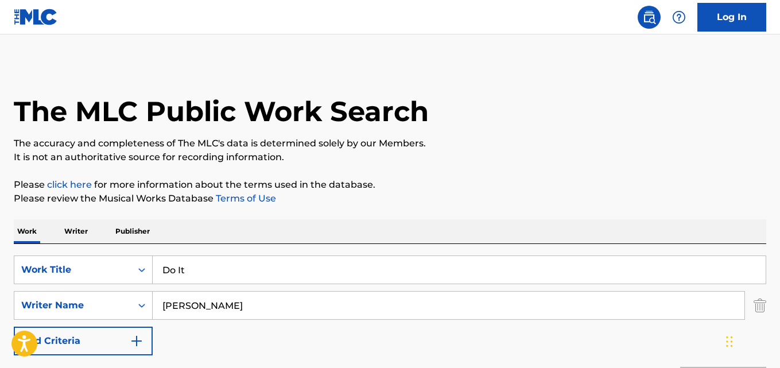
scroll to position [251, 0]
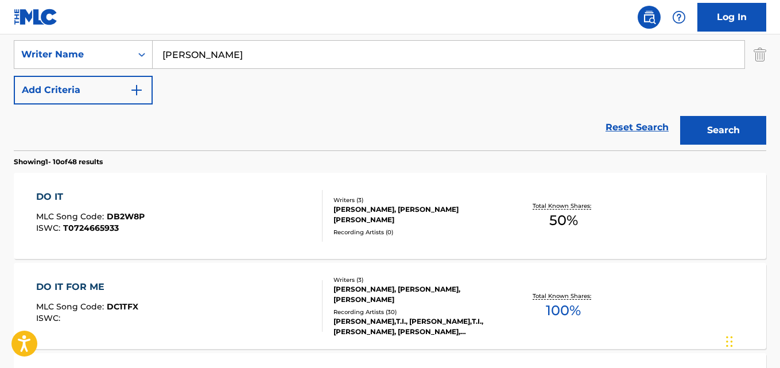
click at [54, 200] on div "DO IT" at bounding box center [90, 197] width 108 height 14
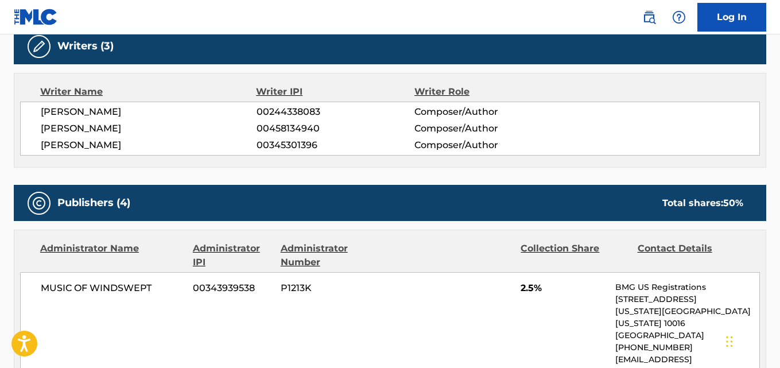
scroll to position [478, 0]
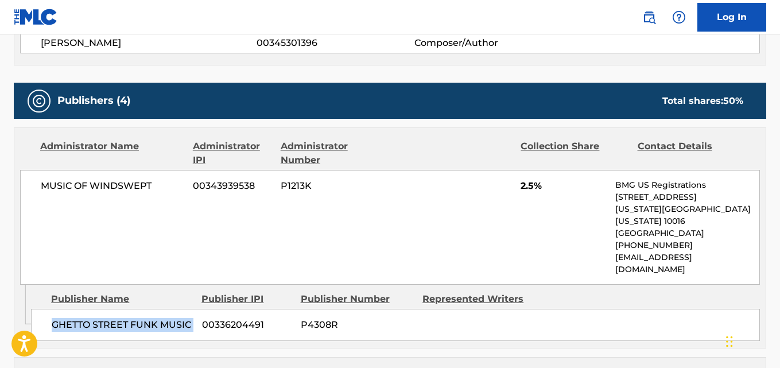
drag, startPoint x: 44, startPoint y: 293, endPoint x: 202, endPoint y: 297, distance: 158.4
click at [202, 309] on div "GHETTO STREET FUNK MUSIC 00336204491 P4308R" at bounding box center [395, 325] width 729 height 32
click at [520, 183] on div "MUSIC OF WINDSWEPT 00343939538 P1213K 2.5% BMG US Registrations [STREET_ADDRESS…" at bounding box center [389, 227] width 739 height 115
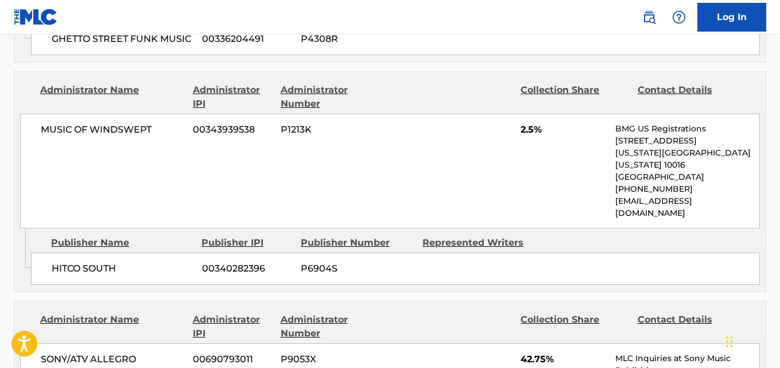
scroll to position [765, 0]
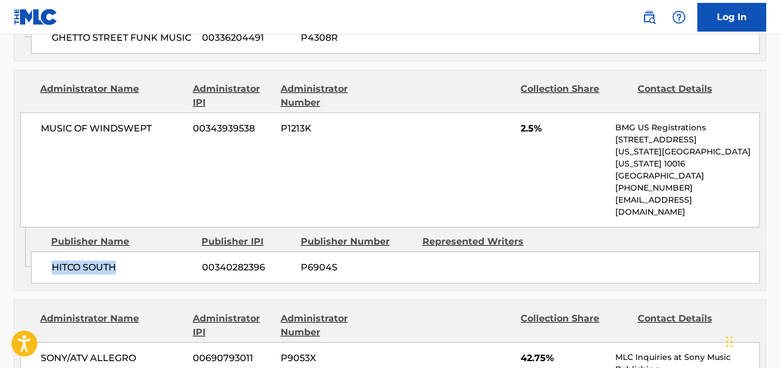
drag, startPoint x: 48, startPoint y: 216, endPoint x: 160, endPoint y: 222, distance: 112.0
click at [160, 251] on div "HITCO SOUTH 00340282396 P6904S" at bounding box center [395, 267] width 729 height 32
click at [524, 122] on span "2.5%" at bounding box center [563, 129] width 86 height 14
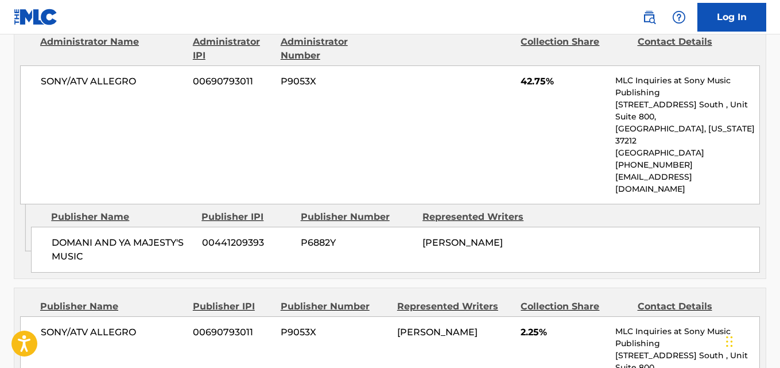
scroll to position [1051, 0]
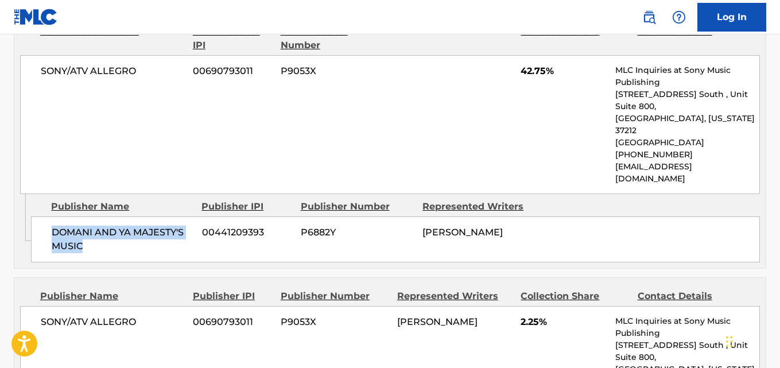
drag, startPoint x: 88, startPoint y: 174, endPoint x: 121, endPoint y: 178, distance: 33.5
click at [121, 216] on div "DOMANI AND YA MAJESTY'S MUSIC 00441209393 P6882Y [PERSON_NAME]" at bounding box center [395, 239] width 729 height 46
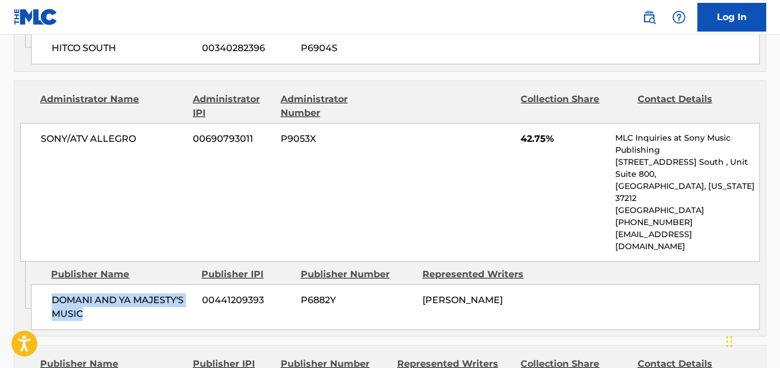
scroll to position [956, 0]
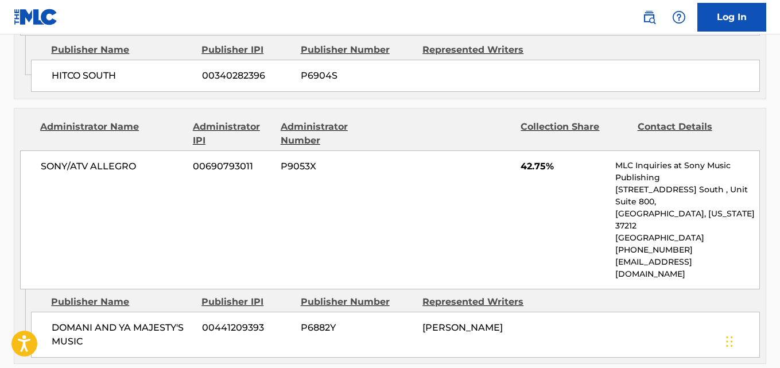
click at [530, 159] on span "42.75%" at bounding box center [563, 166] width 86 height 14
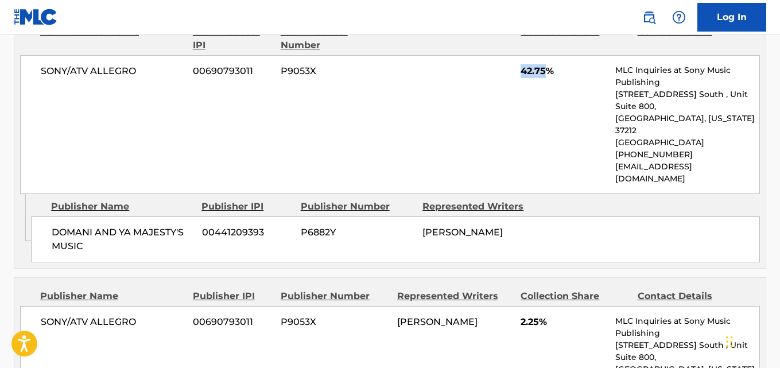
scroll to position [1147, 0]
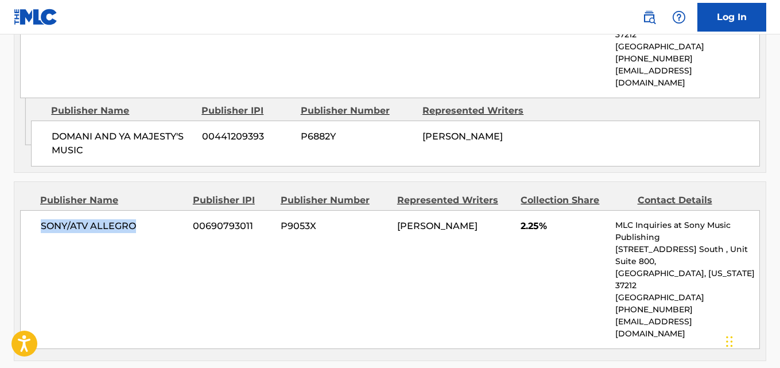
drag, startPoint x: 30, startPoint y: 166, endPoint x: 158, endPoint y: 169, distance: 128.5
click at [158, 210] on div "SONY/ATV ALLEGRO 00690793011 P9053X [PERSON_NAME] 2.25% MLC Inquiries at Sony M…" at bounding box center [389, 279] width 739 height 139
click at [525, 219] on span "2.25%" at bounding box center [563, 226] width 86 height 14
drag, startPoint x: 525, startPoint y: 153, endPoint x: 461, endPoint y: 153, distance: 63.7
click at [524, 219] on span "2.25%" at bounding box center [563, 226] width 86 height 14
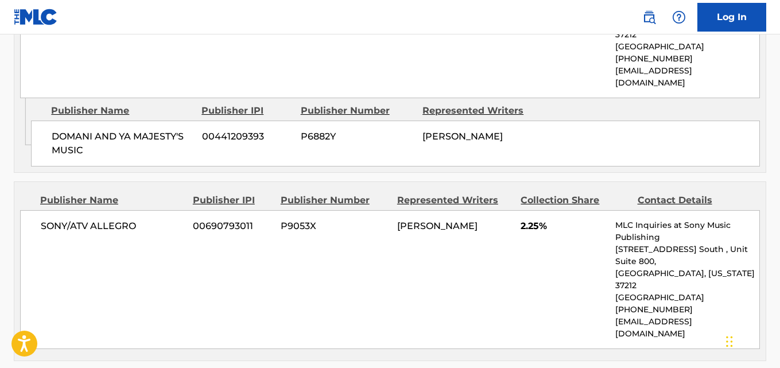
click at [342, 210] on div "SONY/ATV ALLEGRO 00690793011 P9053X [PERSON_NAME] 2.25% MLC Inquiries at Sony M…" at bounding box center [389, 279] width 739 height 139
click at [338, 210] on div "SONY/ATV ALLEGRO 00690793011 P9053X [PERSON_NAME] 2.25% MLC Inquiries at Sony M…" at bounding box center [389, 279] width 739 height 139
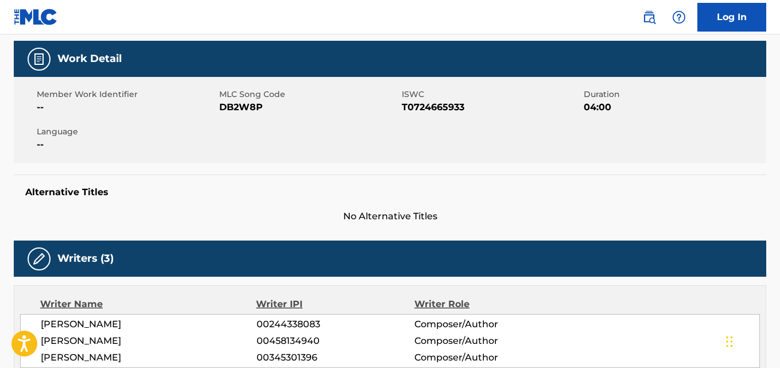
scroll to position [287, 0]
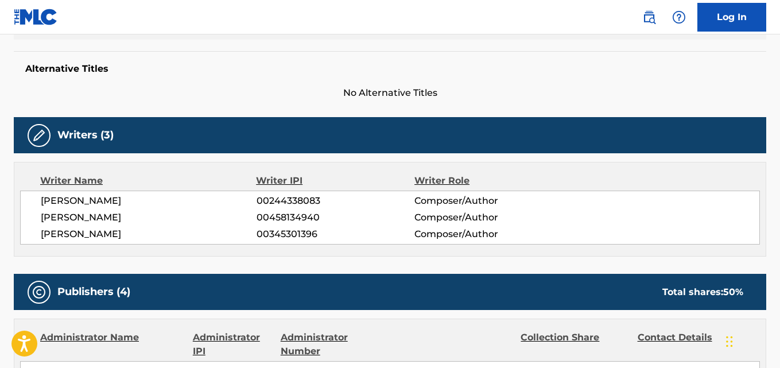
click at [55, 200] on span "[PERSON_NAME]" at bounding box center [149, 201] width 216 height 14
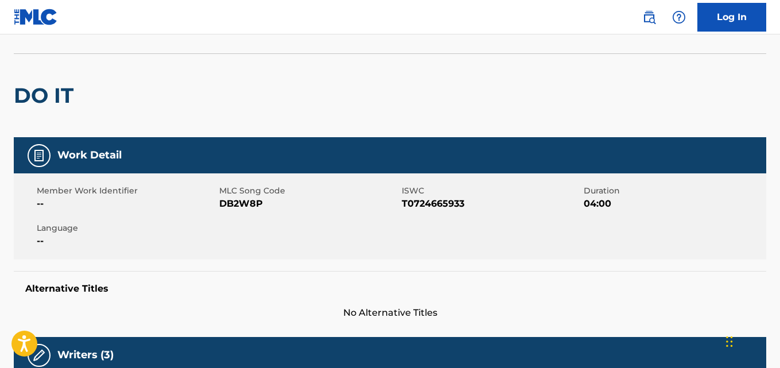
scroll to position [0, 0]
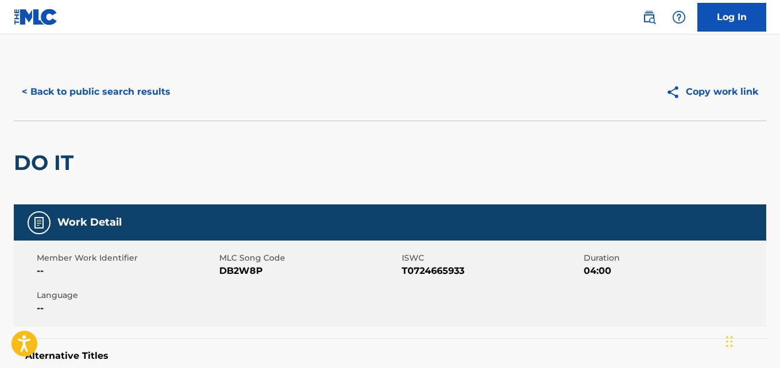
click at [133, 96] on button "< Back to public search results" at bounding box center [96, 91] width 165 height 29
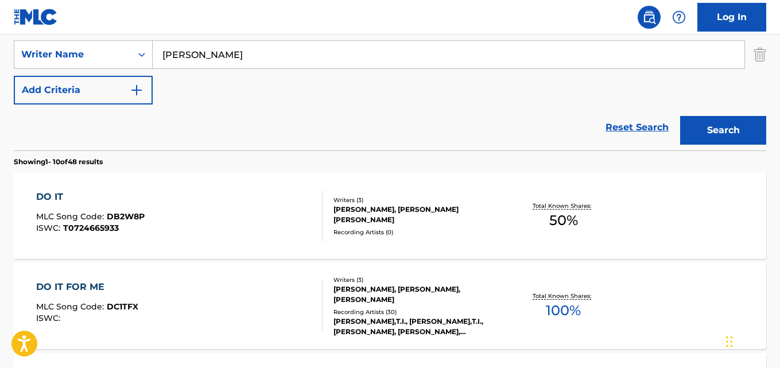
scroll to position [155, 0]
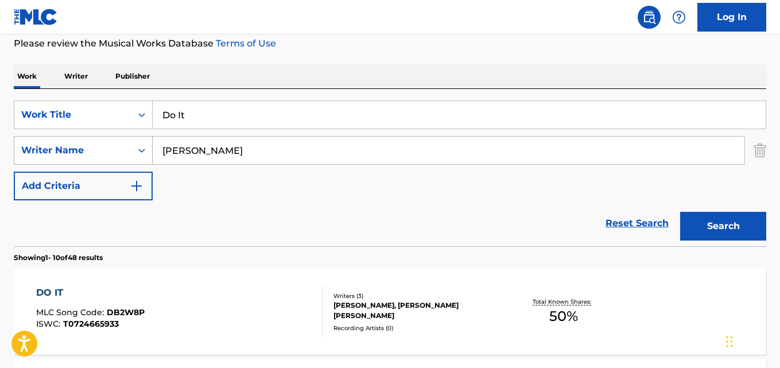
drag, startPoint x: 265, startPoint y: 149, endPoint x: 93, endPoint y: 149, distance: 172.1
click at [93, 149] on div "SearchWithCriteria7a8bcd6c-27a8-4800-9067-dba4cf6211b9 Writer Name [PERSON_NAME]" at bounding box center [390, 150] width 752 height 29
paste input "[PERSON_NAME]"
click at [680, 212] on button "Search" at bounding box center [723, 226] width 86 height 29
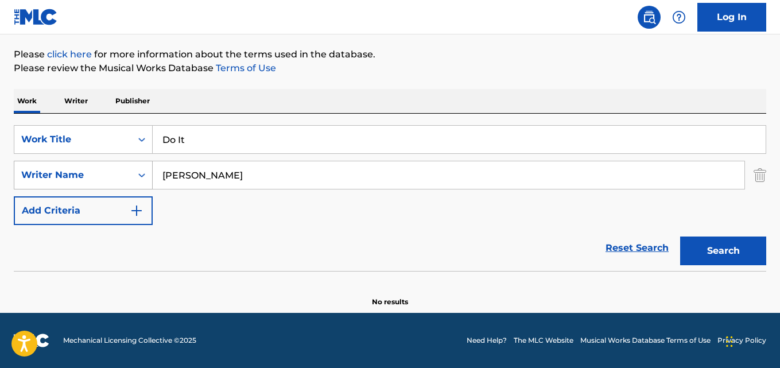
scroll to position [130, 0]
click at [203, 173] on input "[PERSON_NAME]" at bounding box center [448, 175] width 591 height 28
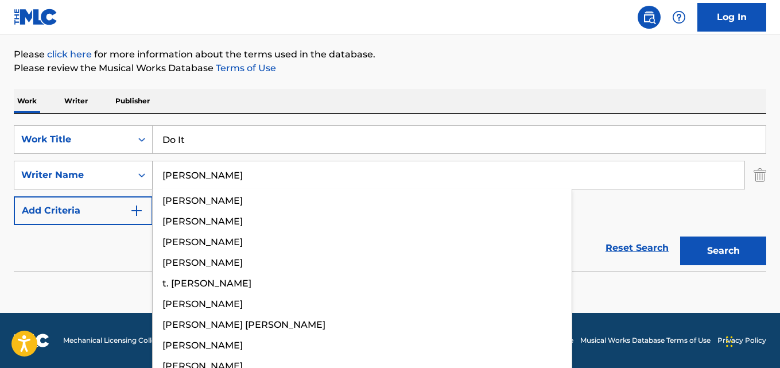
drag, startPoint x: 206, startPoint y: 174, endPoint x: 102, endPoint y: 173, distance: 104.4
click at [106, 174] on div "SearchWithCriteria7a8bcd6c-27a8-4800-9067-dba4cf6211b9 Writer Name [PERSON_NAME…" at bounding box center [390, 175] width 752 height 29
type input "[PERSON_NAME]"
click at [680, 236] on button "Search" at bounding box center [723, 250] width 86 height 29
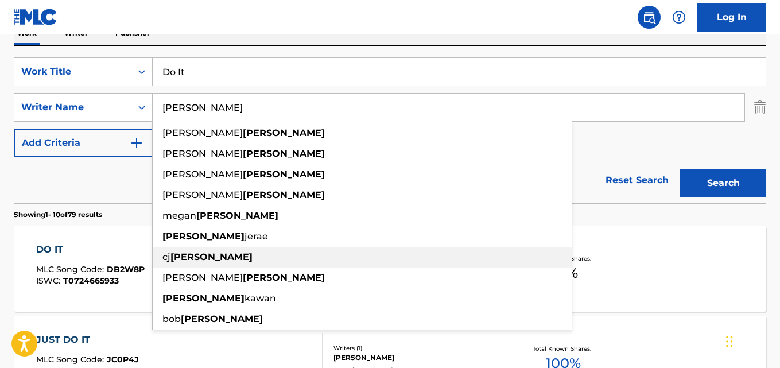
scroll to position [226, 0]
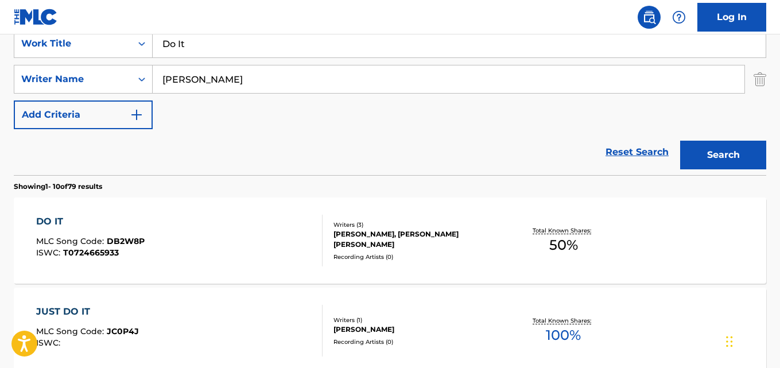
click at [111, 165] on div "Reset Search Search" at bounding box center [390, 152] width 752 height 46
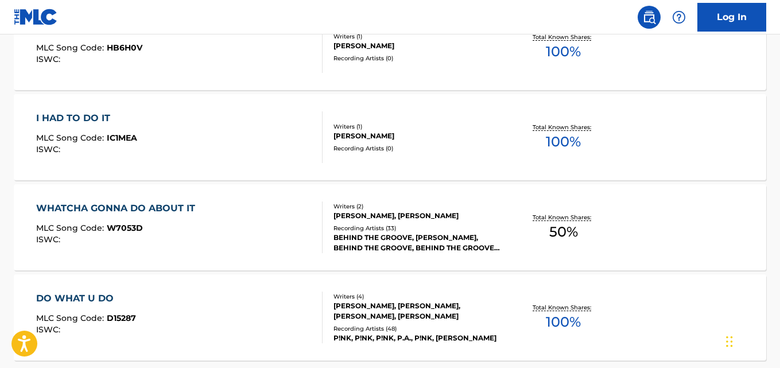
scroll to position [1072, 0]
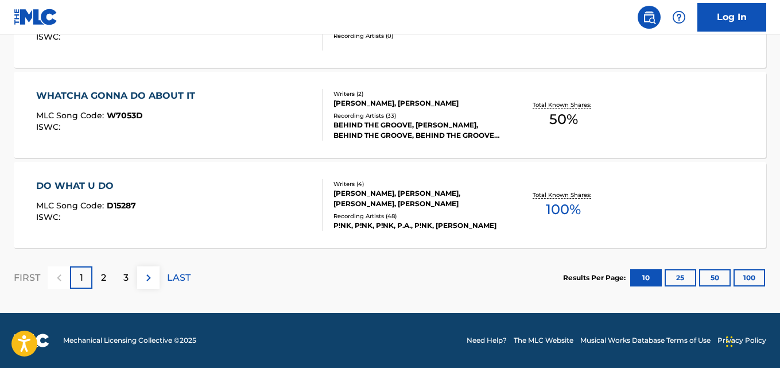
click at [75, 186] on div "DO WHAT U DO" at bounding box center [86, 186] width 100 height 14
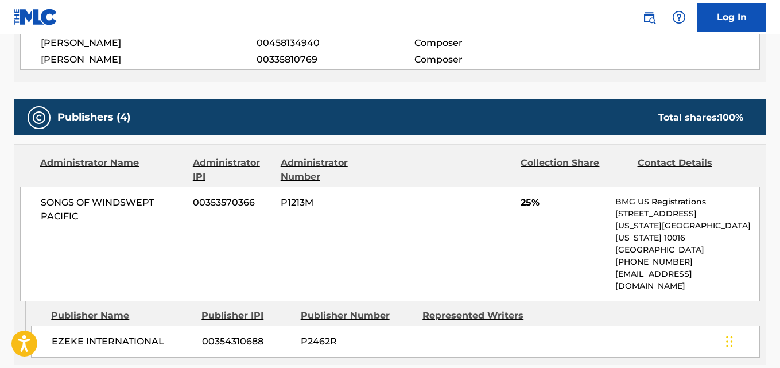
scroll to position [860, 0]
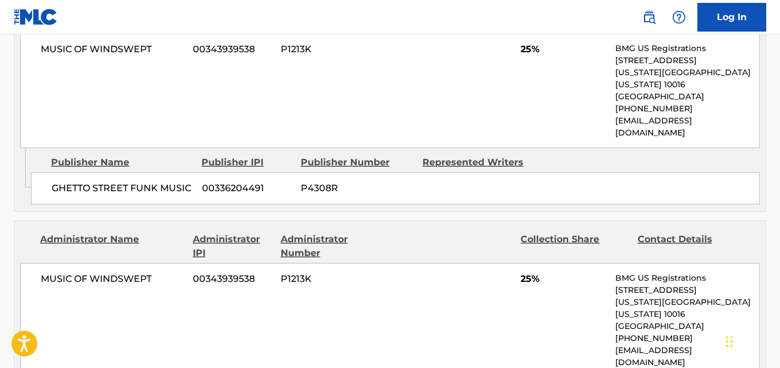
drag, startPoint x: 456, startPoint y: 69, endPoint x: 528, endPoint y: 63, distance: 72.5
click at [461, 69] on div "MUSIC OF WINDSWEPT 00343939538 P1213K 25% BMG US Registrations [STREET_ADDRESS]…" at bounding box center [389, 90] width 739 height 115
click at [470, 81] on div "MUSIC OF WINDSWEPT 00343939538 P1213K 25% BMG US Registrations [STREET_ADDRESS]…" at bounding box center [389, 90] width 739 height 115
click at [365, 263] on div "MUSIC OF WINDSWEPT 00343939538 P1213K 25% BMG US Registrations [STREET_ADDRESS]…" at bounding box center [389, 320] width 739 height 115
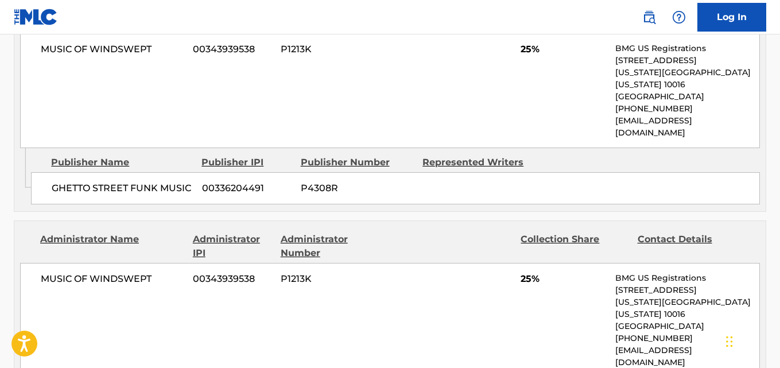
click at [371, 263] on div "MUSIC OF WINDSWEPT 00343939538 P1213K 25% BMG US Registrations [STREET_ADDRESS]…" at bounding box center [389, 320] width 739 height 115
click at [376, 263] on div "MUSIC OF WINDSWEPT 00343939538 P1213K 25% BMG US Registrations [STREET_ADDRESS]…" at bounding box center [389, 320] width 739 height 115
click at [372, 263] on div "MUSIC OF WINDSWEPT 00343939538 P1213K 25% BMG US Registrations [STREET_ADDRESS]…" at bounding box center [389, 320] width 739 height 115
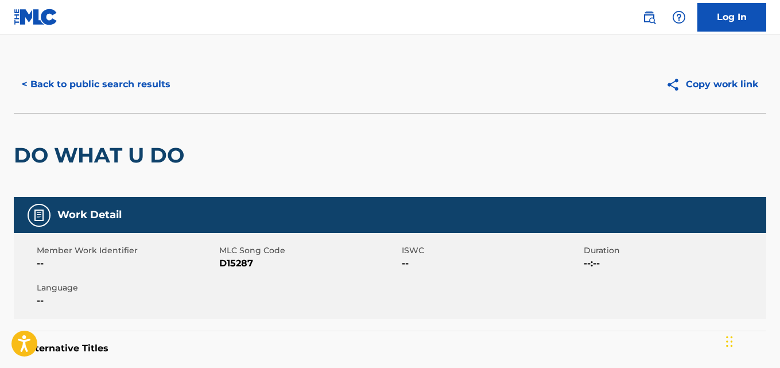
scroll to position [0, 0]
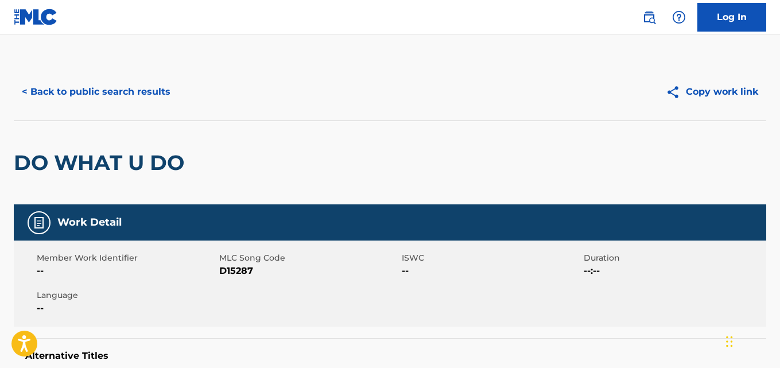
click at [134, 63] on div "< Back to public search results Copy work link" at bounding box center [390, 91] width 752 height 57
click at [135, 79] on button "< Back to public search results" at bounding box center [96, 91] width 165 height 29
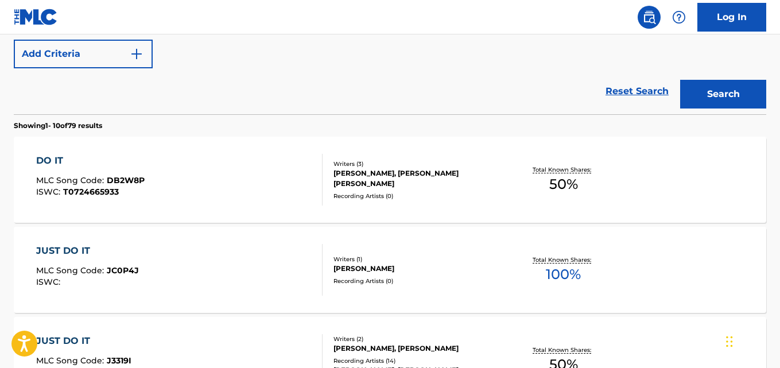
click at [618, 97] on link "Reset Search" at bounding box center [636, 91] width 75 height 25
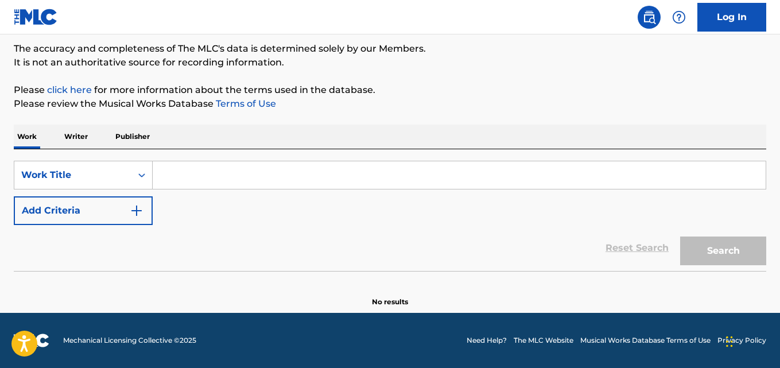
click at [483, 107] on p "Please review the Musical Works Database Terms of Use" at bounding box center [390, 104] width 752 height 14
click at [484, 106] on p "Please review the Musical Works Database Terms of Use" at bounding box center [390, 104] width 752 height 14
click at [486, 104] on p "Please review the Musical Works Database Terms of Use" at bounding box center [390, 104] width 752 height 14
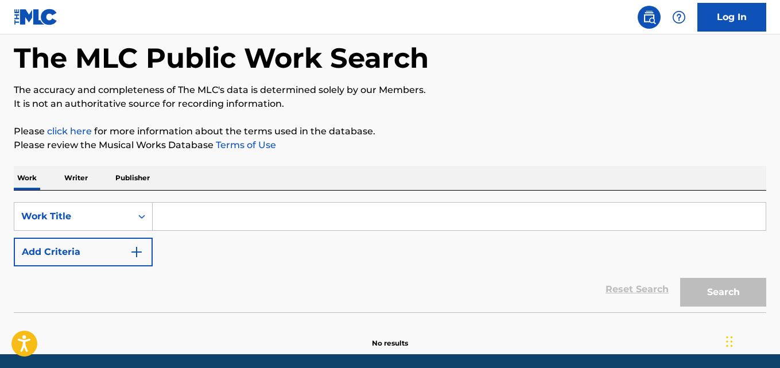
scroll to position [72, 0]
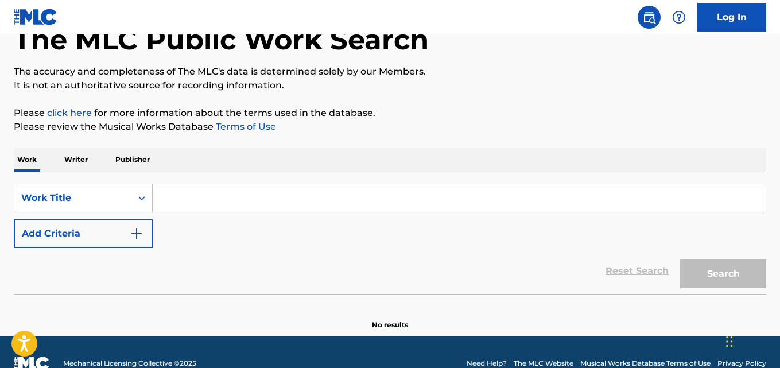
click at [334, 250] on div "Reset Search Search" at bounding box center [390, 271] width 752 height 46
click at [335, 245] on div "SearchWithCriteria40e3b8af-a21f-4a3a-b502-132ec427af01 Work Title Add Criteria" at bounding box center [390, 216] width 752 height 64
click at [336, 242] on div "SearchWithCriteria40e3b8af-a21f-4a3a-b502-132ec427af01 Work Title Add Criteria" at bounding box center [390, 216] width 752 height 64
drag, startPoint x: 336, startPoint y: 242, endPoint x: 254, endPoint y: 139, distance: 131.3
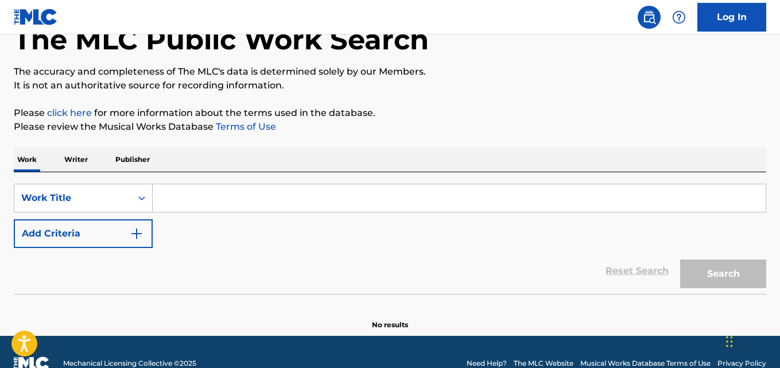
click at [337, 241] on div "SearchWithCriteria40e3b8af-a21f-4a3a-b502-132ec427af01 Work Title Add Criteria" at bounding box center [390, 216] width 752 height 64
click at [279, 242] on div "SearchWithCriteria40e3b8af-a21f-4a3a-b502-132ec427af01 Work Title Add Criteria" at bounding box center [390, 216] width 752 height 64
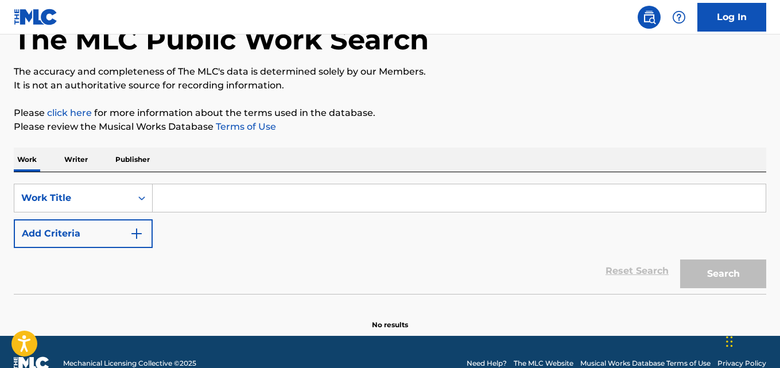
click at [295, 242] on div "SearchWithCriteria40e3b8af-a21f-4a3a-b502-132ec427af01 Work Title Add Criteria" at bounding box center [390, 216] width 752 height 64
click at [358, 243] on div "SearchWithCriteria40e3b8af-a21f-4a3a-b502-132ec427af01 Work Title Add Criteria" at bounding box center [390, 216] width 752 height 64
click at [336, 281] on div "Reset Search Search" at bounding box center [390, 271] width 752 height 46
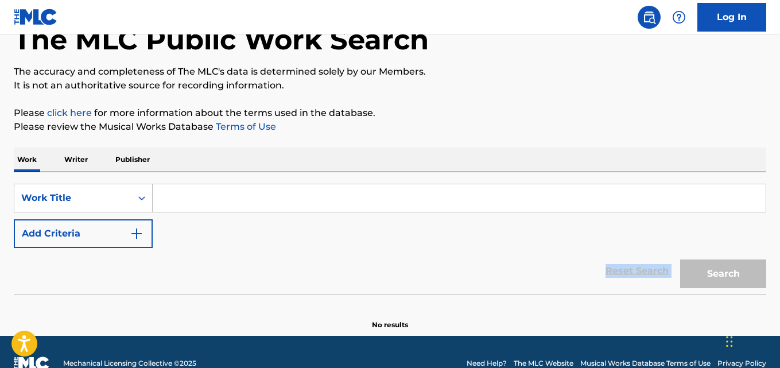
click at [336, 281] on div "Reset Search Search" at bounding box center [390, 271] width 752 height 46
click at [395, 260] on div "Reset Search Search" at bounding box center [390, 271] width 752 height 46
click at [452, 236] on div "SearchWithCriteria40e3b8af-a21f-4a3a-b502-132ec427af01 Work Title Add Criteria" at bounding box center [390, 216] width 752 height 64
